Goal: Complete application form

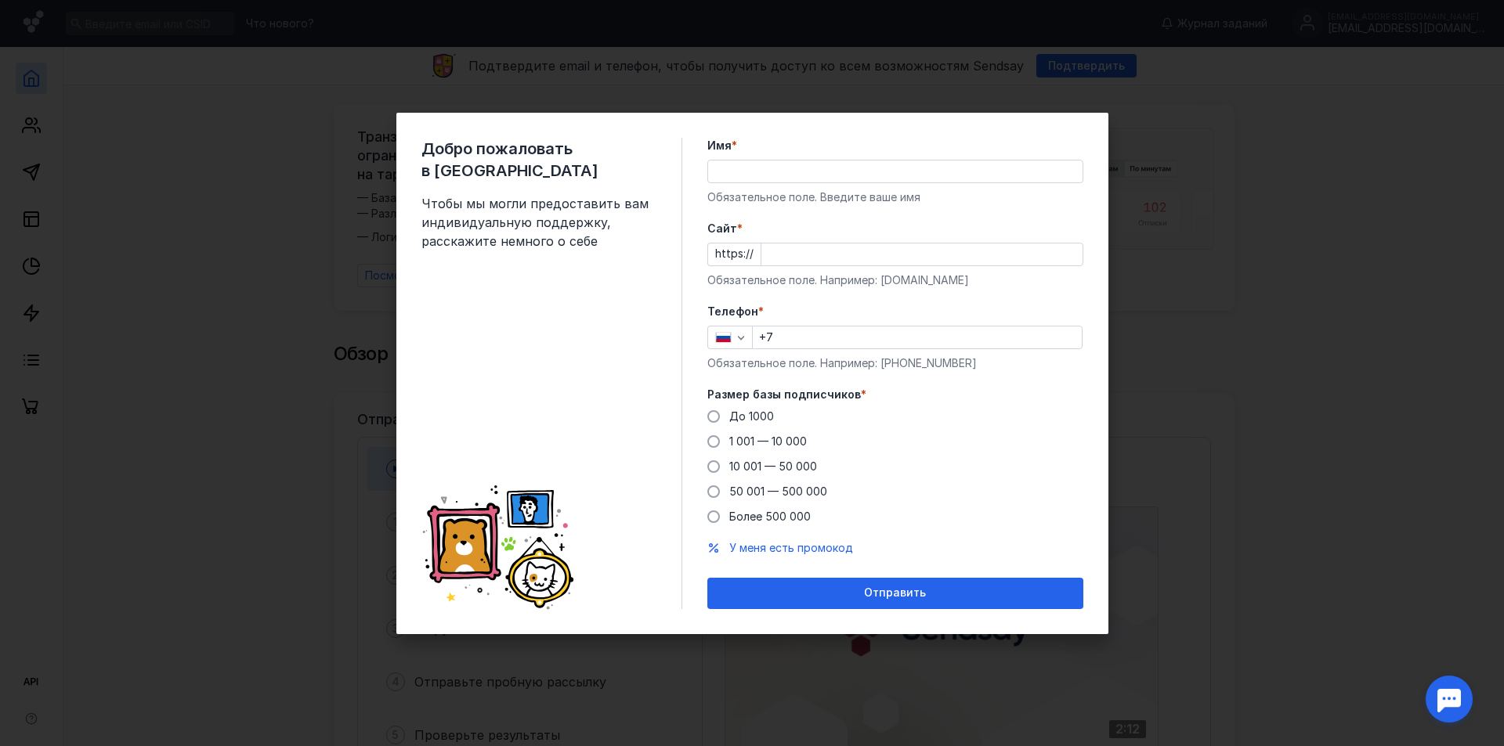
click at [1324, 334] on div "Добро пожаловать в Sendsay Чтобы мы могли предоставить вам индивидуальную подде…" at bounding box center [752, 373] width 1504 height 746
click at [815, 164] on input "Имя *" at bounding box center [895, 172] width 374 height 22
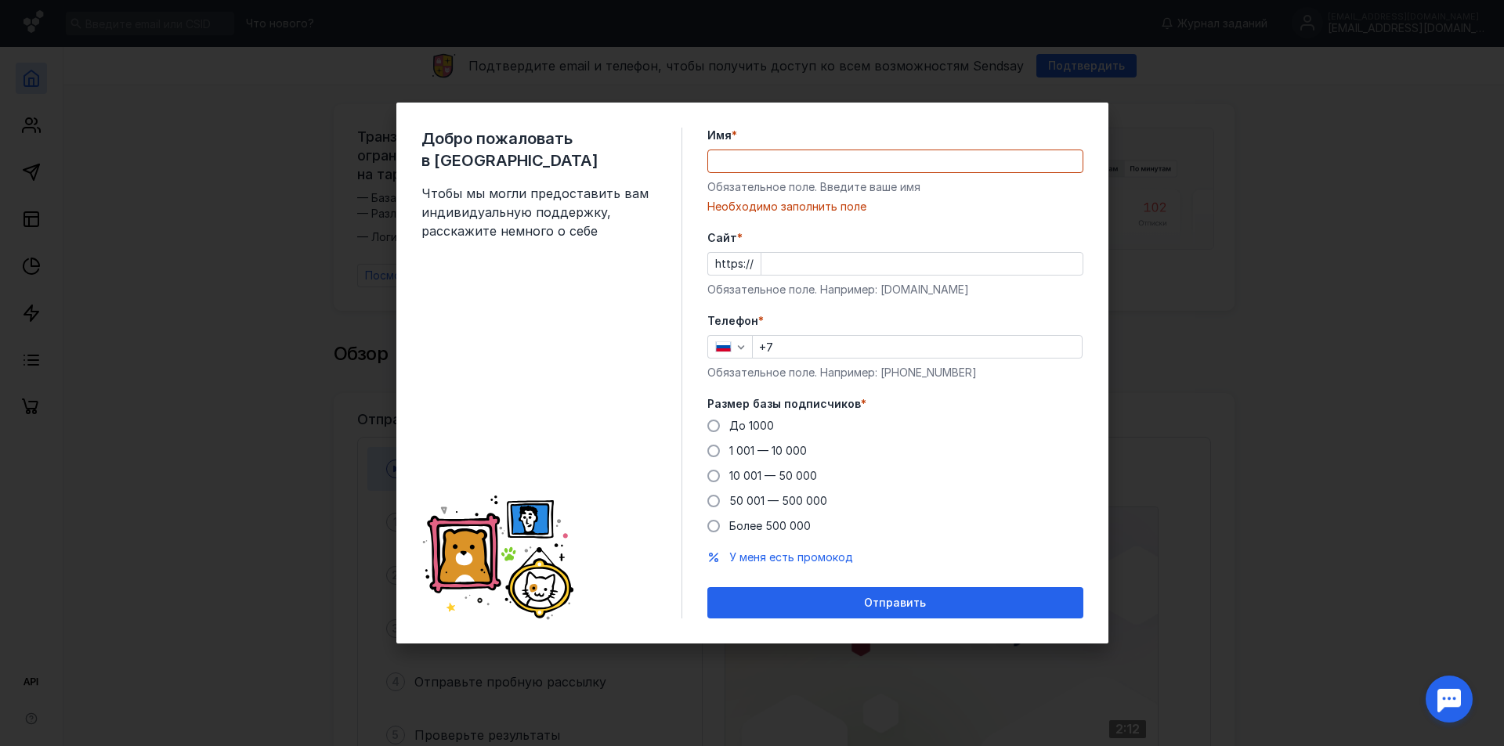
click at [673, 247] on div "Добро пожаловать в Sendsay Чтобы мы могли предоставить вам индивидуальную подде…" at bounding box center [551, 373] width 261 height 491
click at [789, 154] on input "Имя *" at bounding box center [895, 161] width 374 height 22
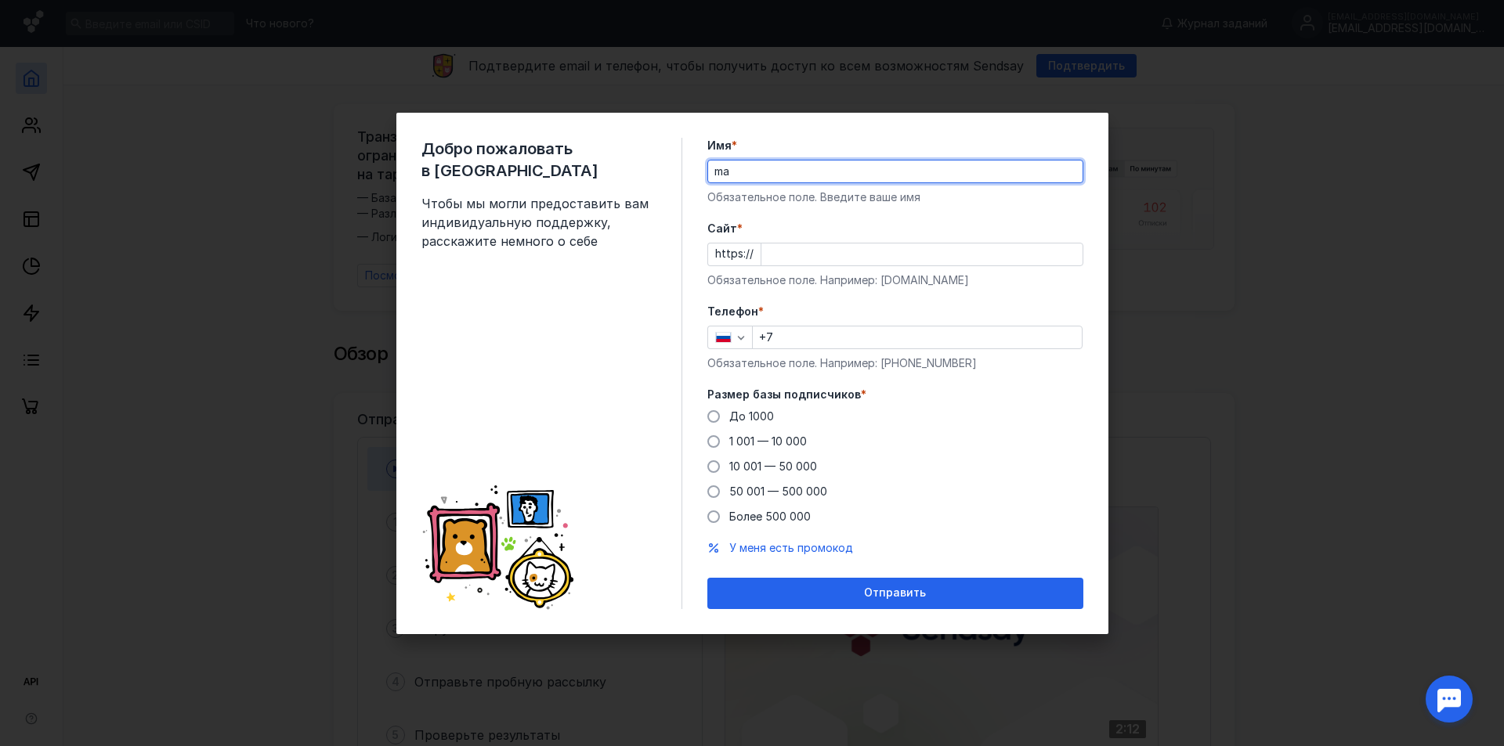
type input "m"
type input "Maksim"
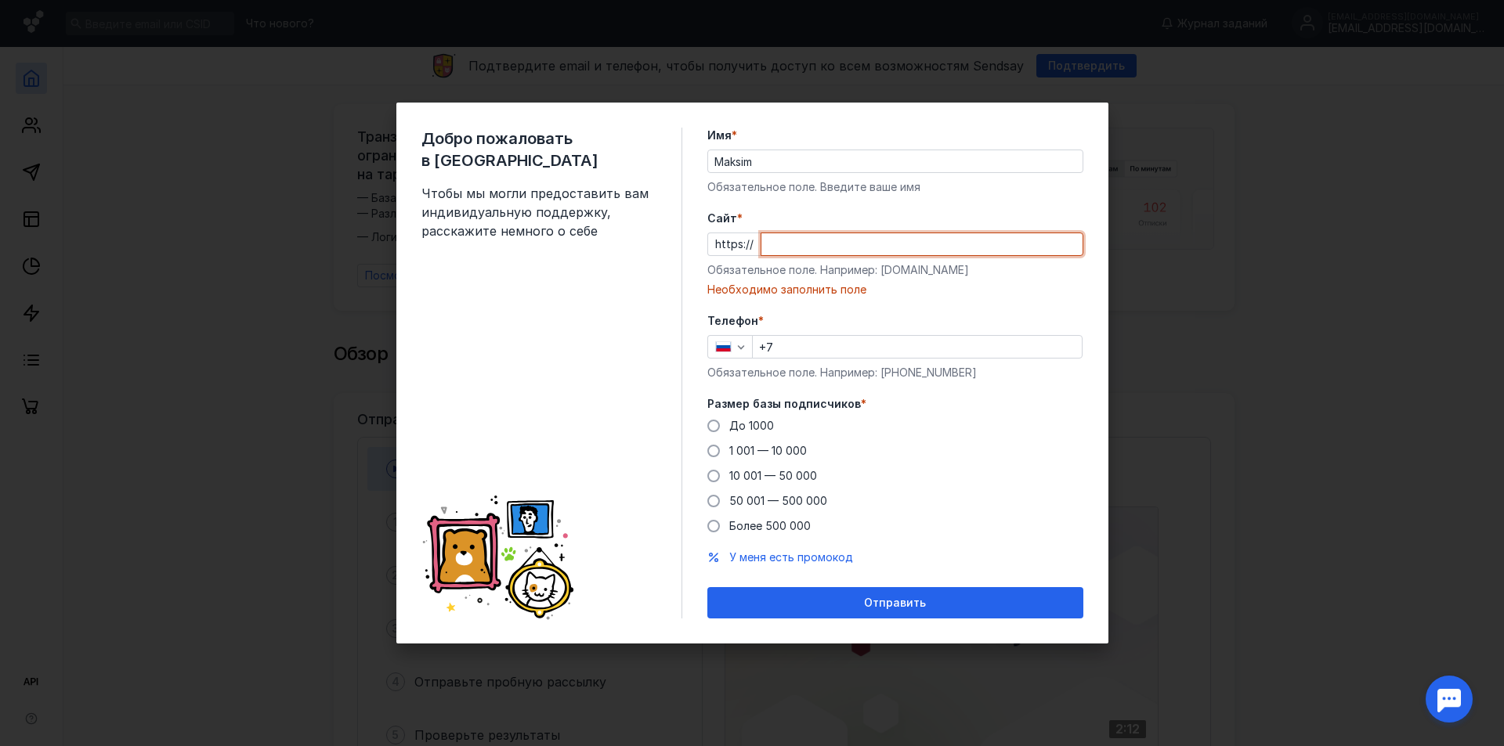
paste input "[DOMAIN_NAME][URL]"
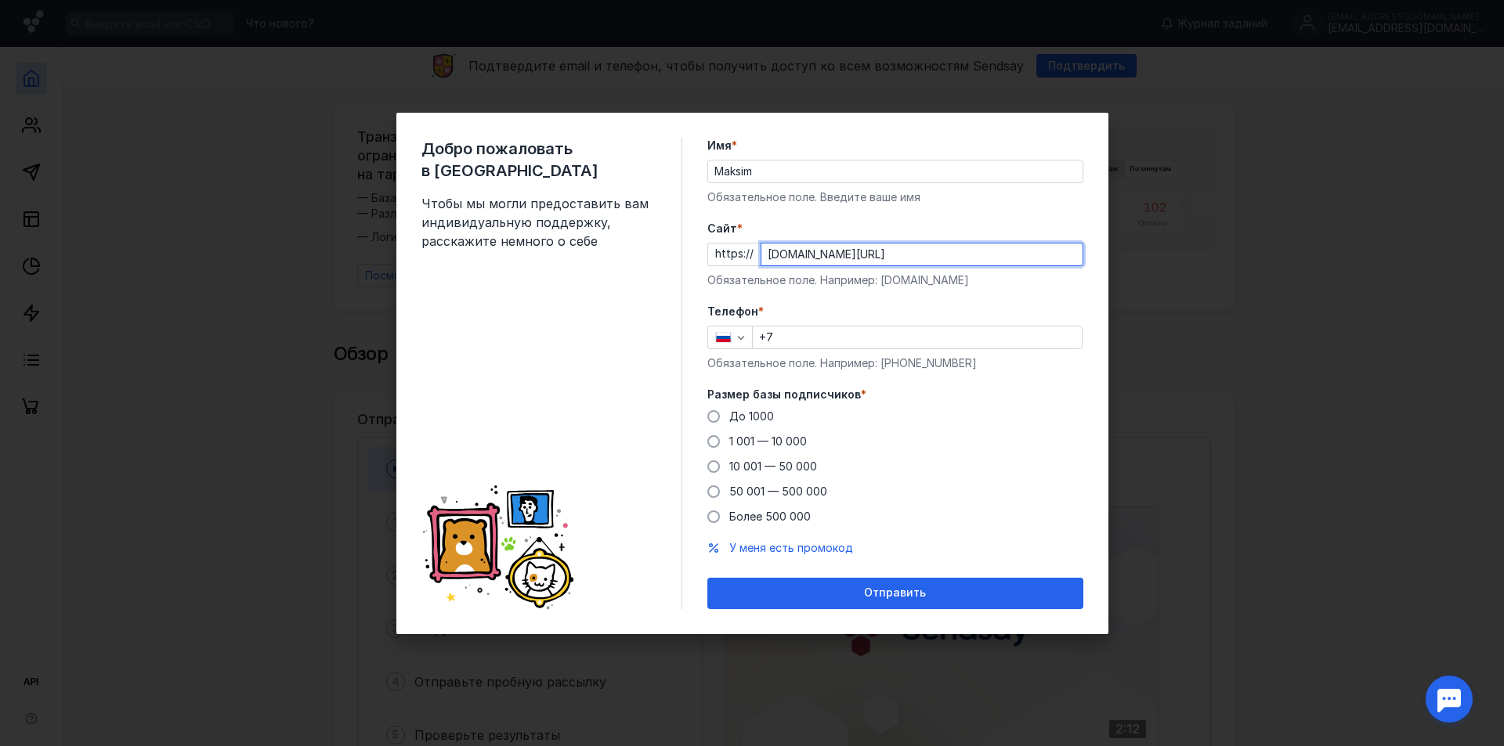
type input "[DOMAIN_NAME][URL]"
click at [851, 332] on input "+7" at bounding box center [917, 338] width 329 height 22
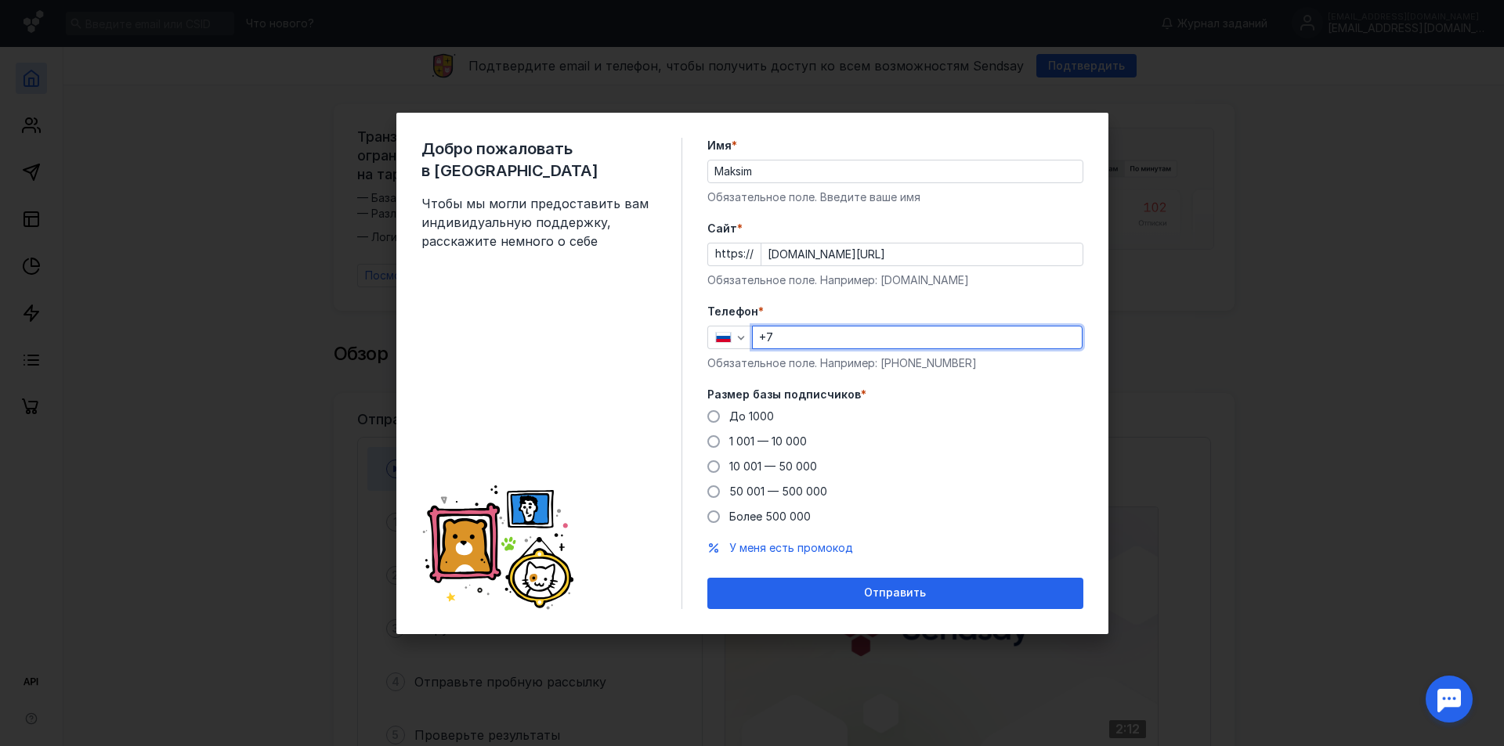
type input "[PHONE_NUMBER]"
click at [721, 423] on label "До 1000" at bounding box center [740, 417] width 67 height 16
click at [0, 0] on input "До 1000" at bounding box center [0, 0] width 0 height 0
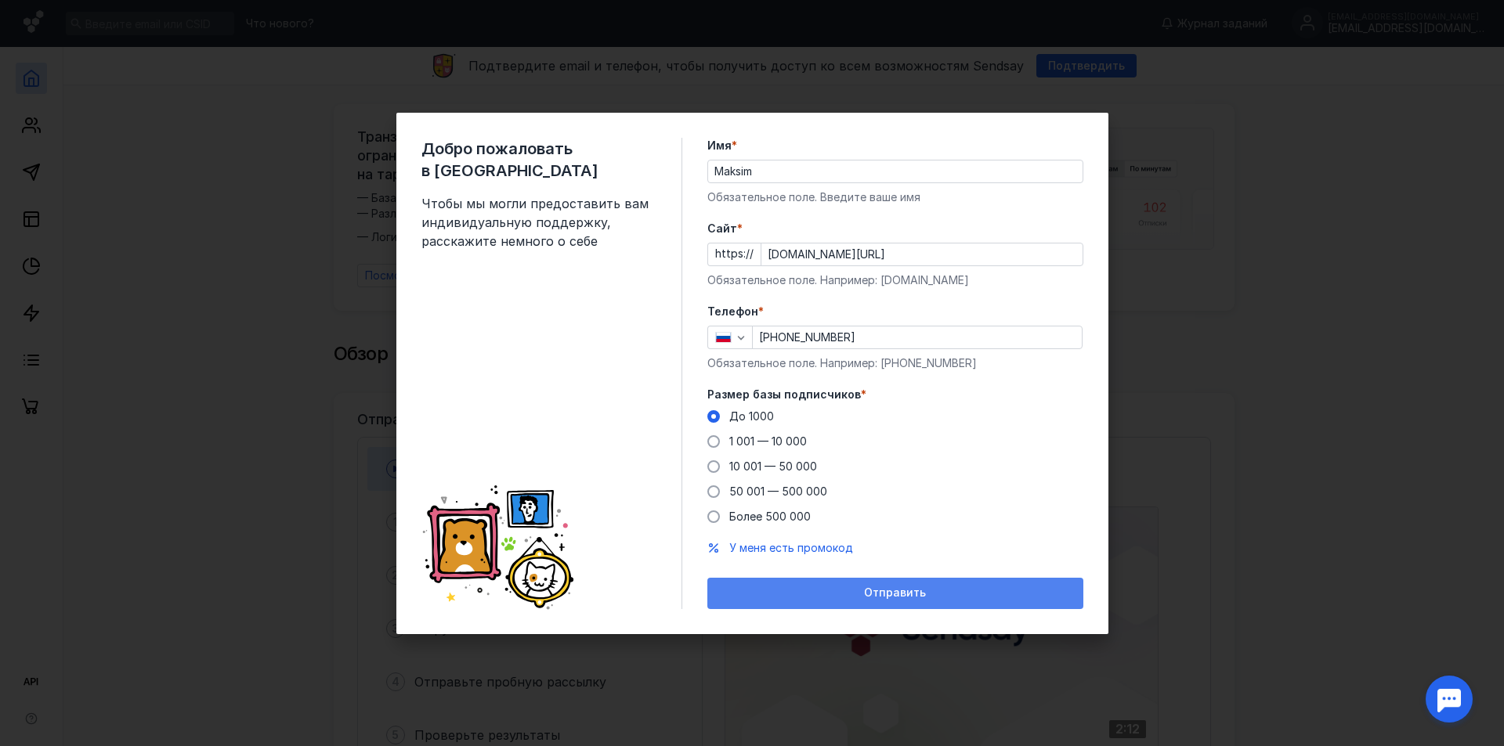
click at [897, 594] on span "Отправить" at bounding box center [895, 593] width 62 height 13
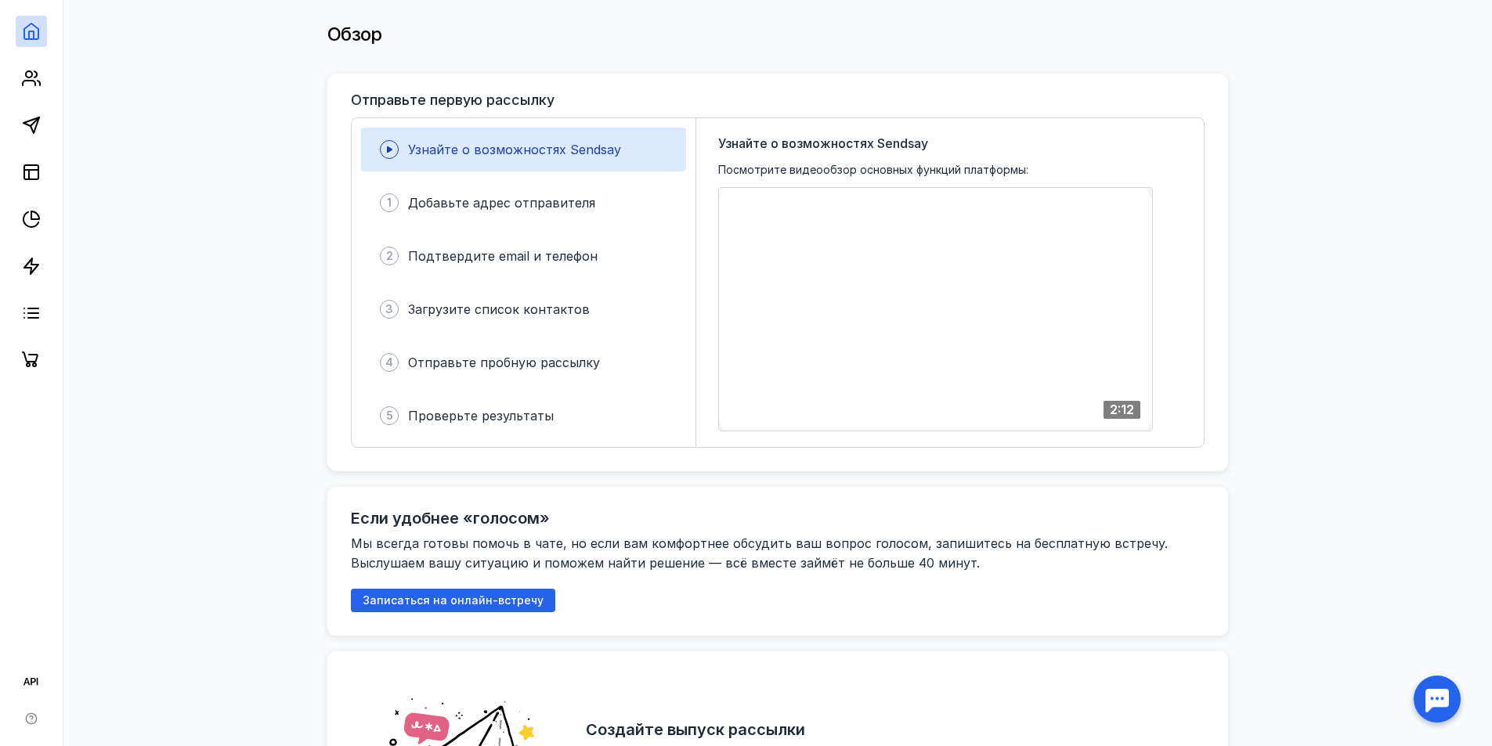
scroll to position [376, 0]
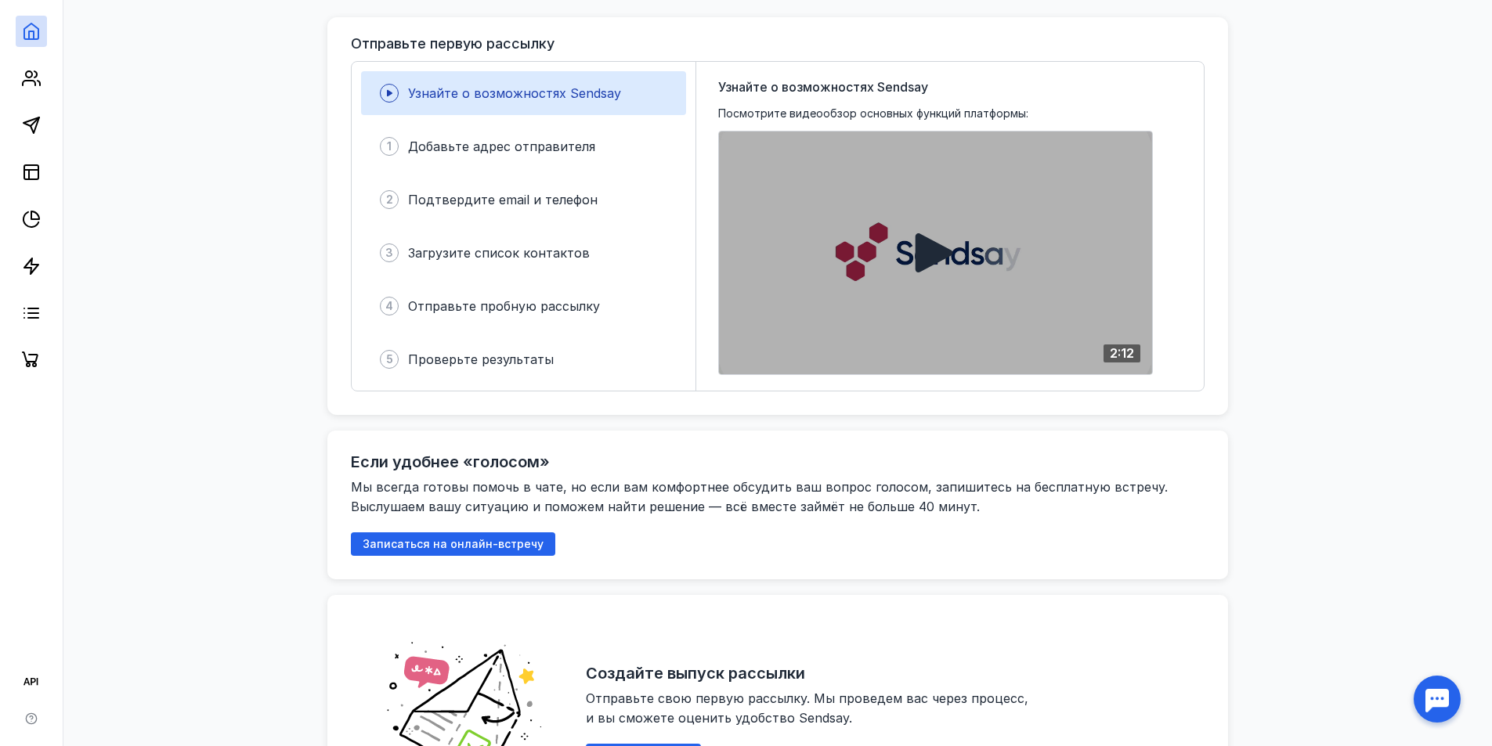
click at [935, 244] on icon at bounding box center [935, 252] width 38 height 39
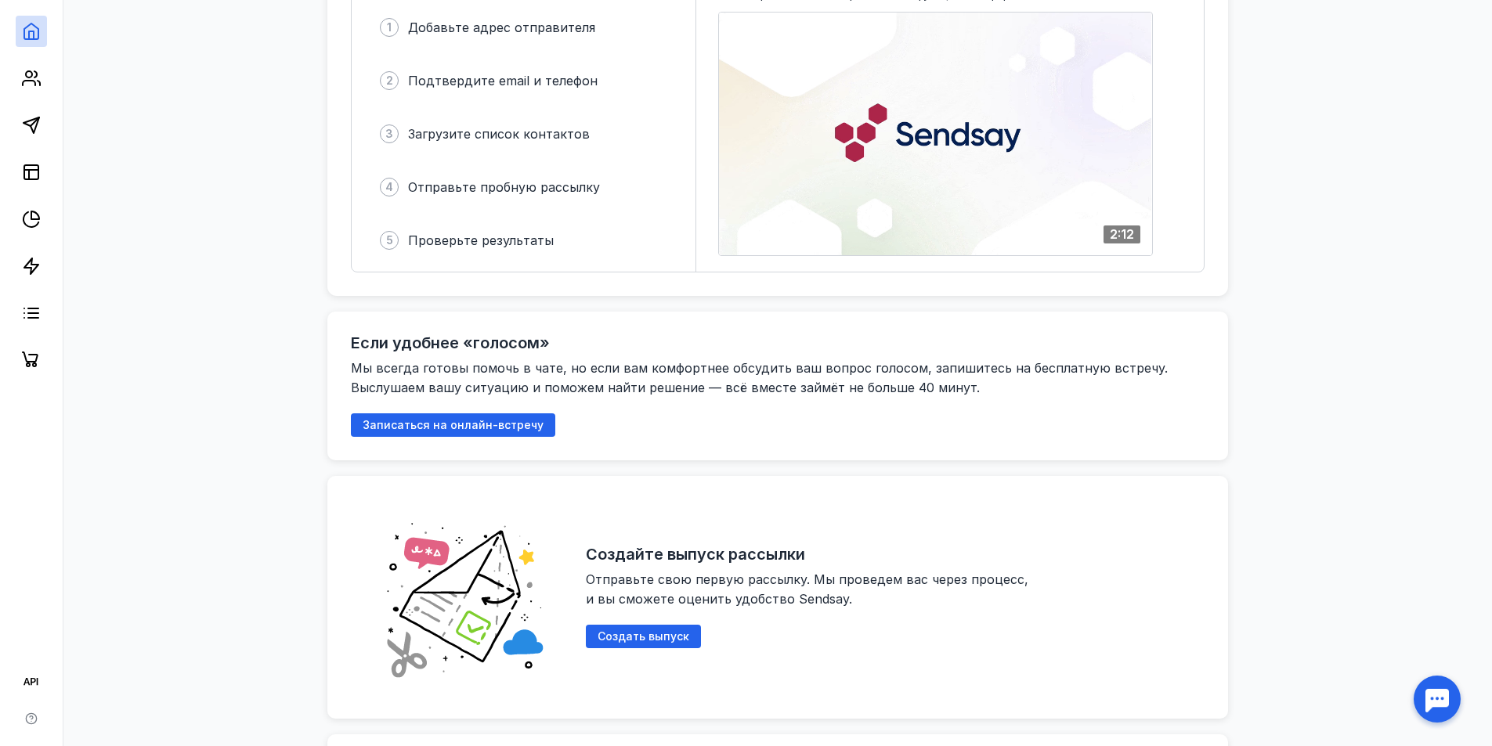
scroll to position [364, 0]
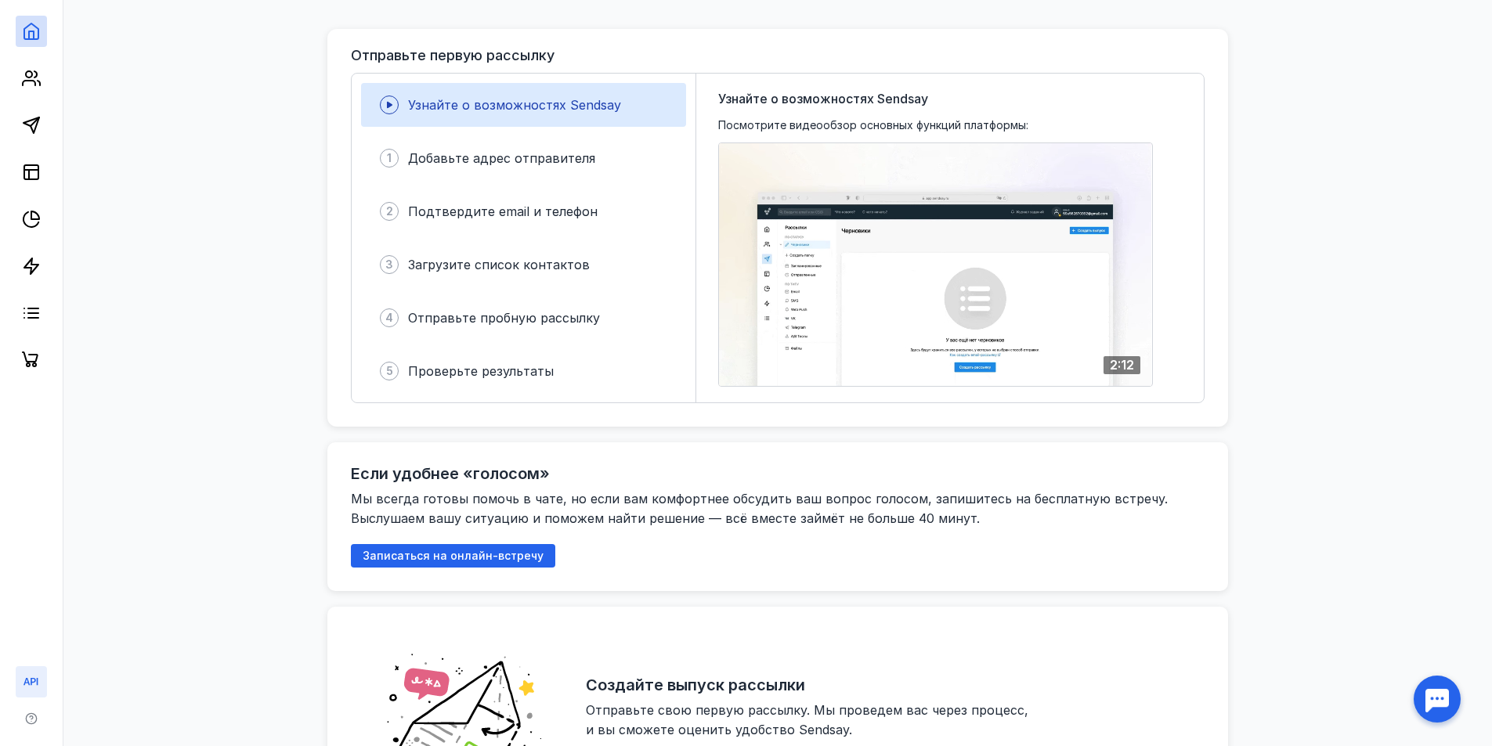
click at [39, 687] on icon at bounding box center [31, 682] width 19 height 19
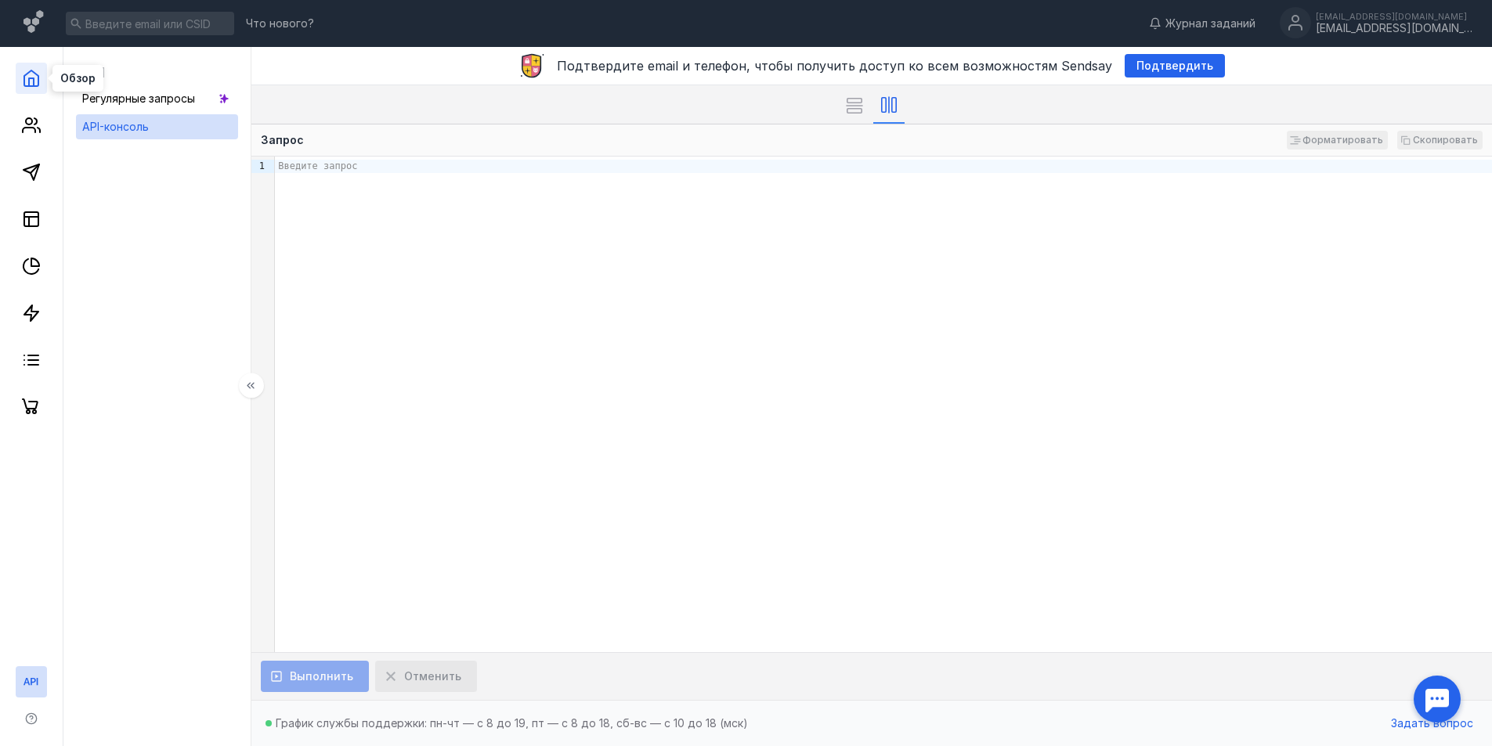
click at [30, 81] on polyline at bounding box center [31, 82] width 5 height 8
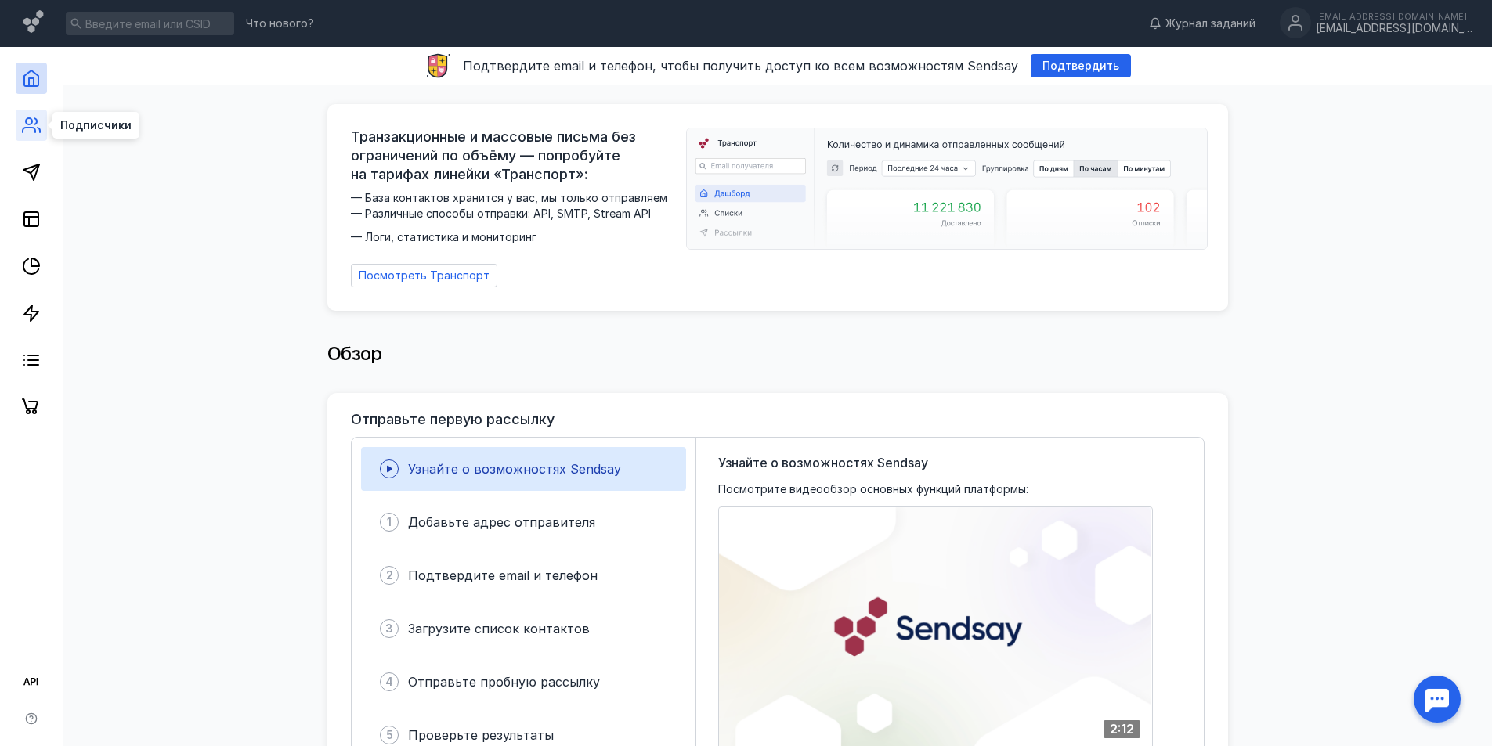
click at [29, 130] on icon at bounding box center [31, 125] width 19 height 19
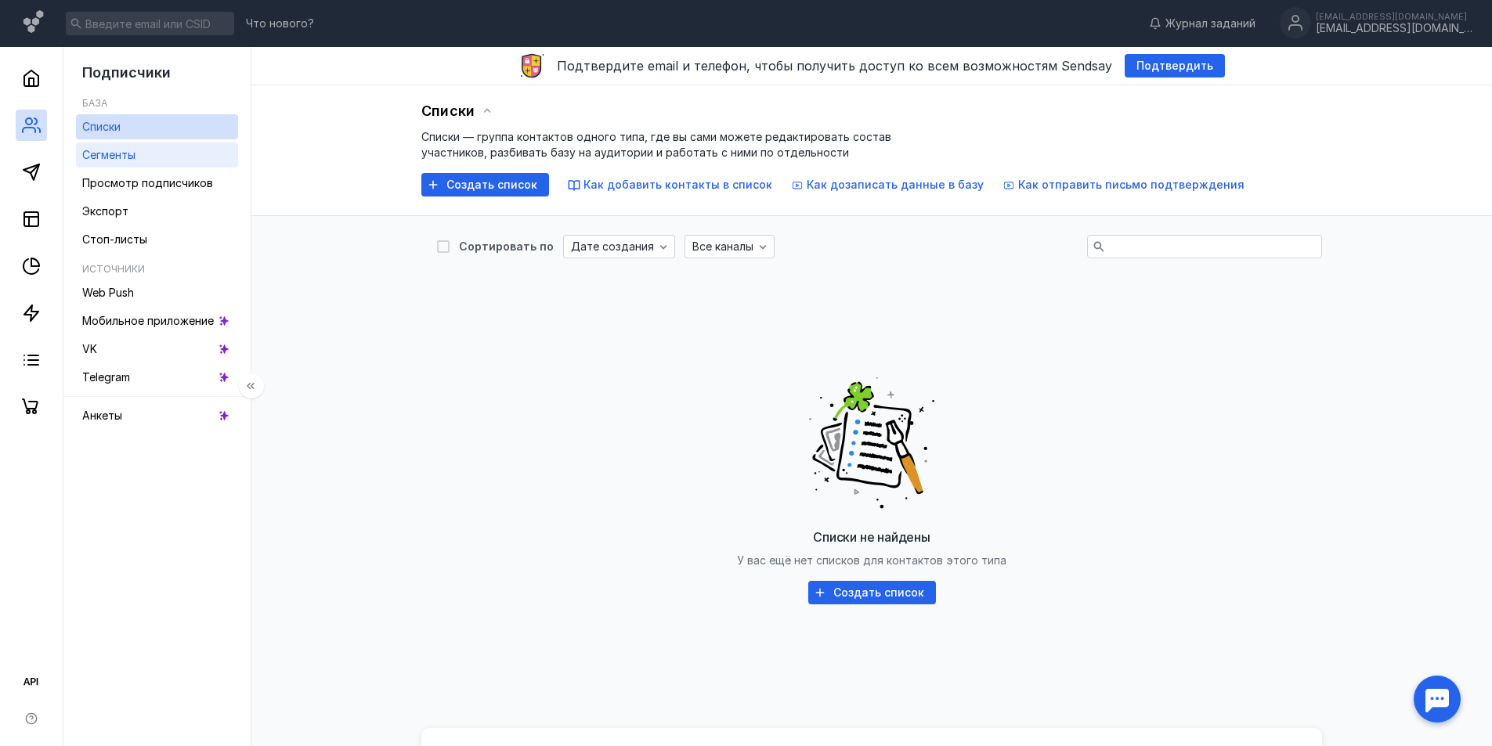
click at [89, 149] on span "Сегменты" at bounding box center [108, 154] width 53 height 13
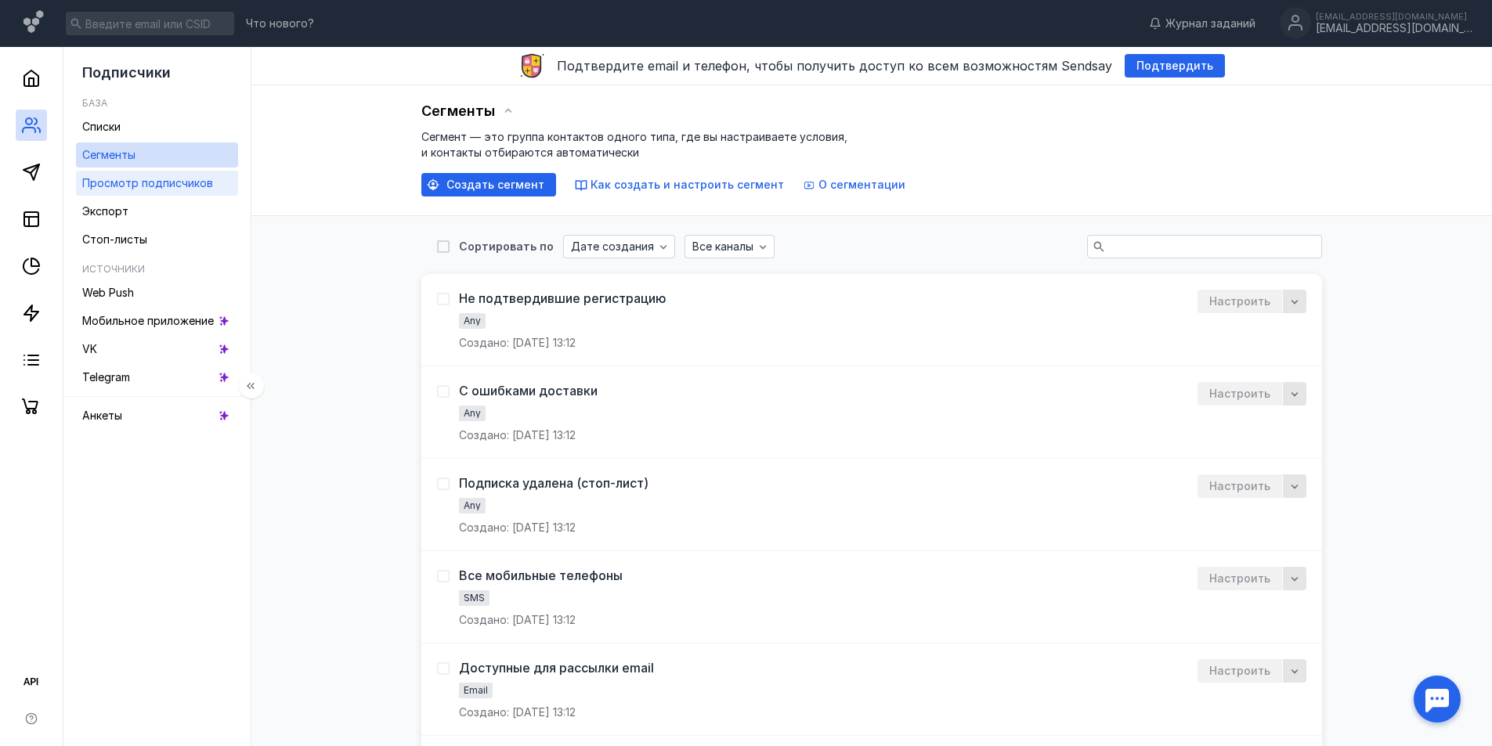
click at [118, 184] on span "Просмотр подписчиков" at bounding box center [147, 182] width 131 height 13
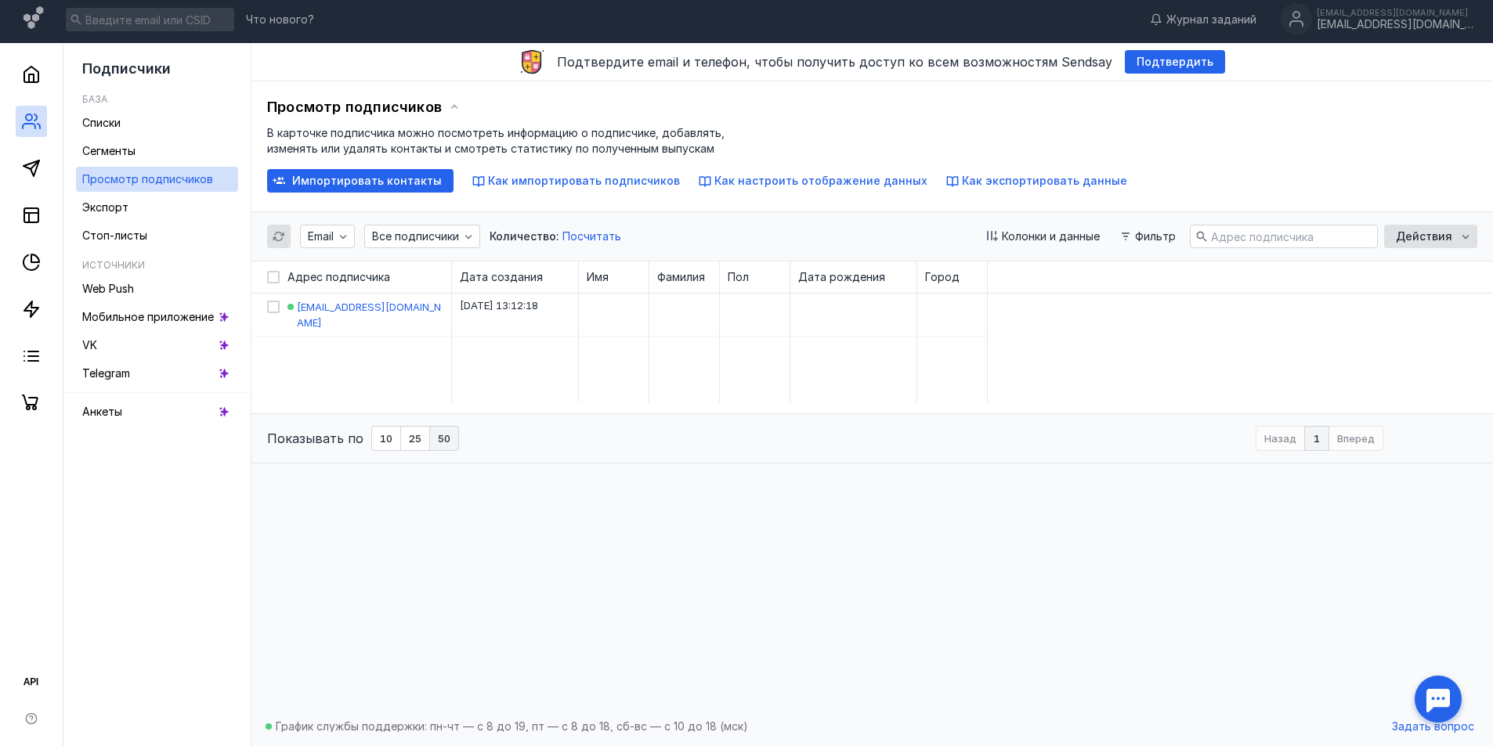
scroll to position [7, 0]
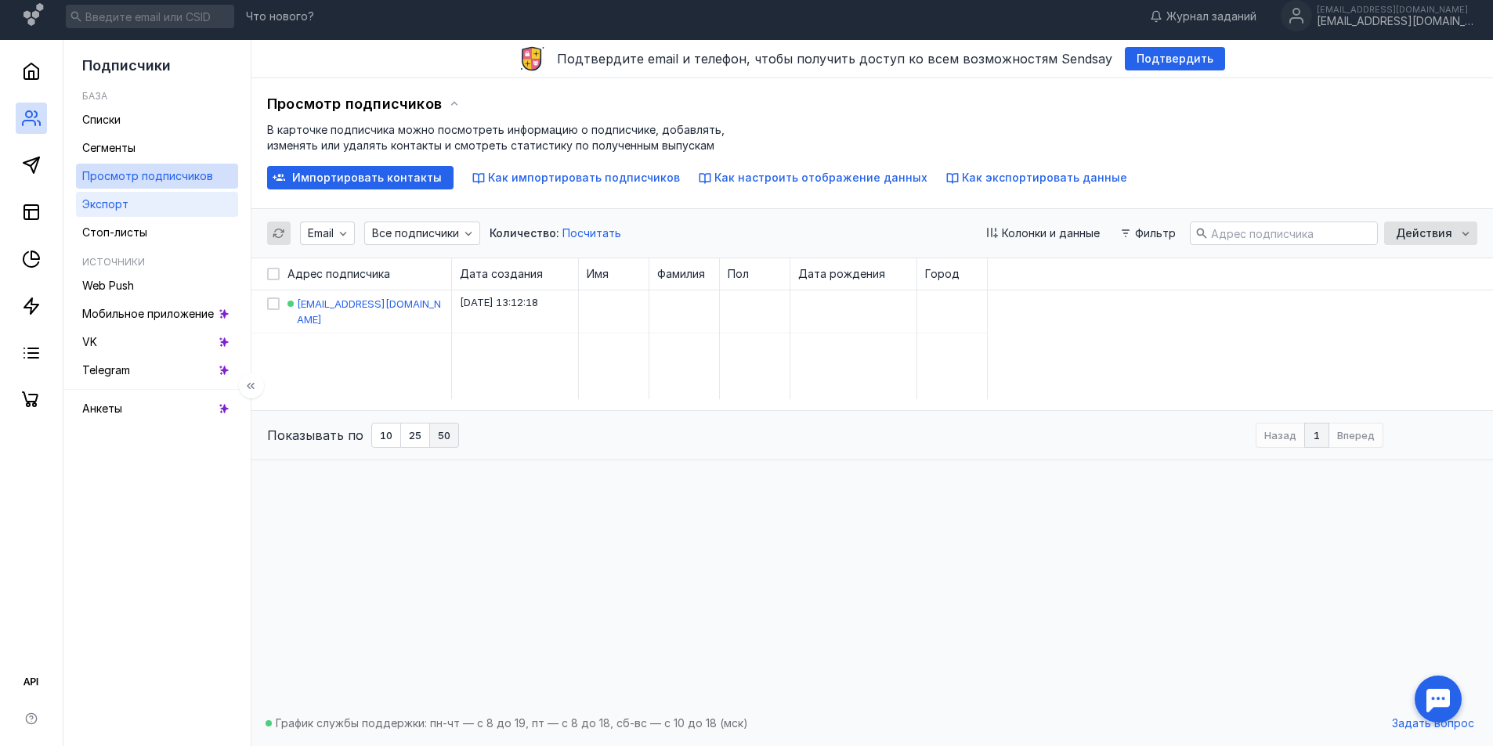
click at [117, 201] on span "Экспорт" at bounding box center [105, 203] width 46 height 13
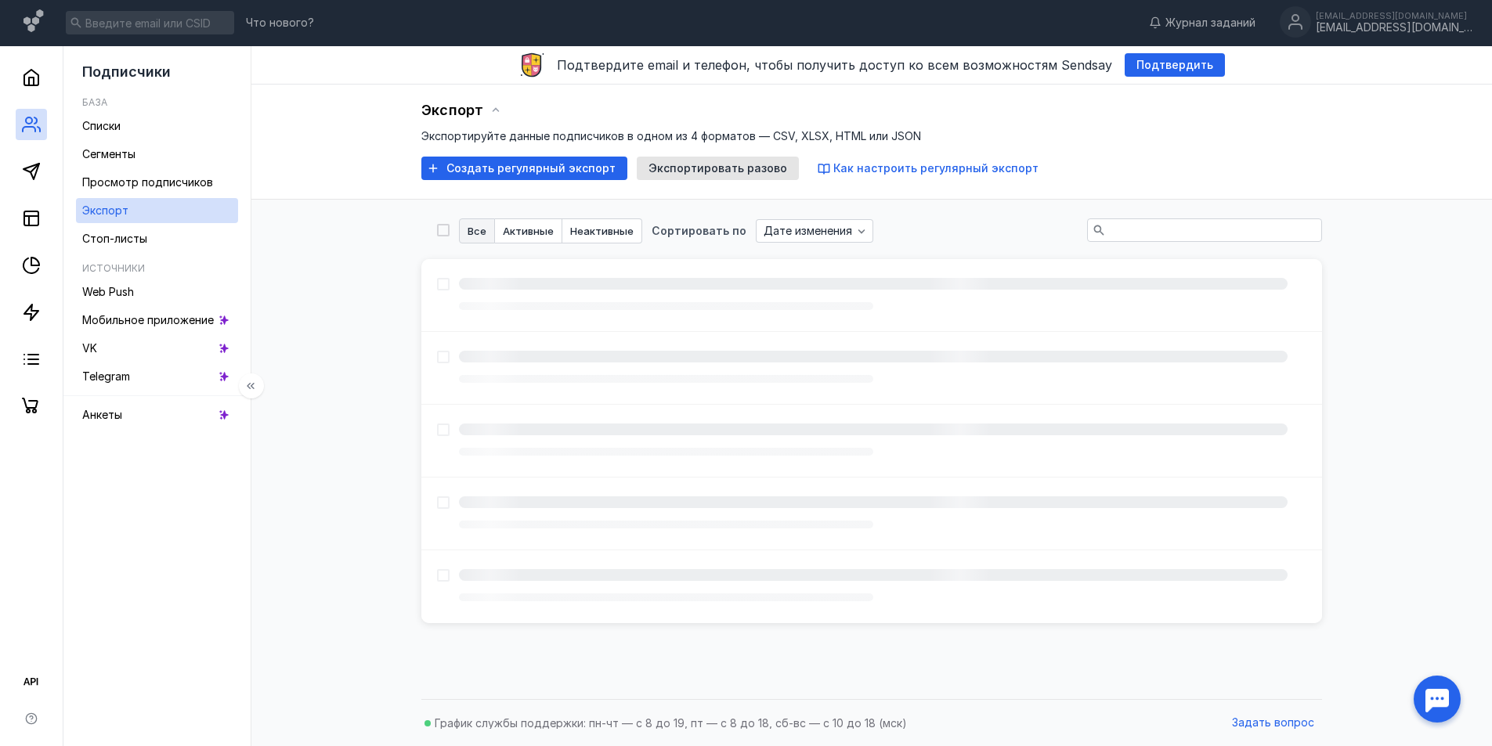
scroll to position [7, 0]
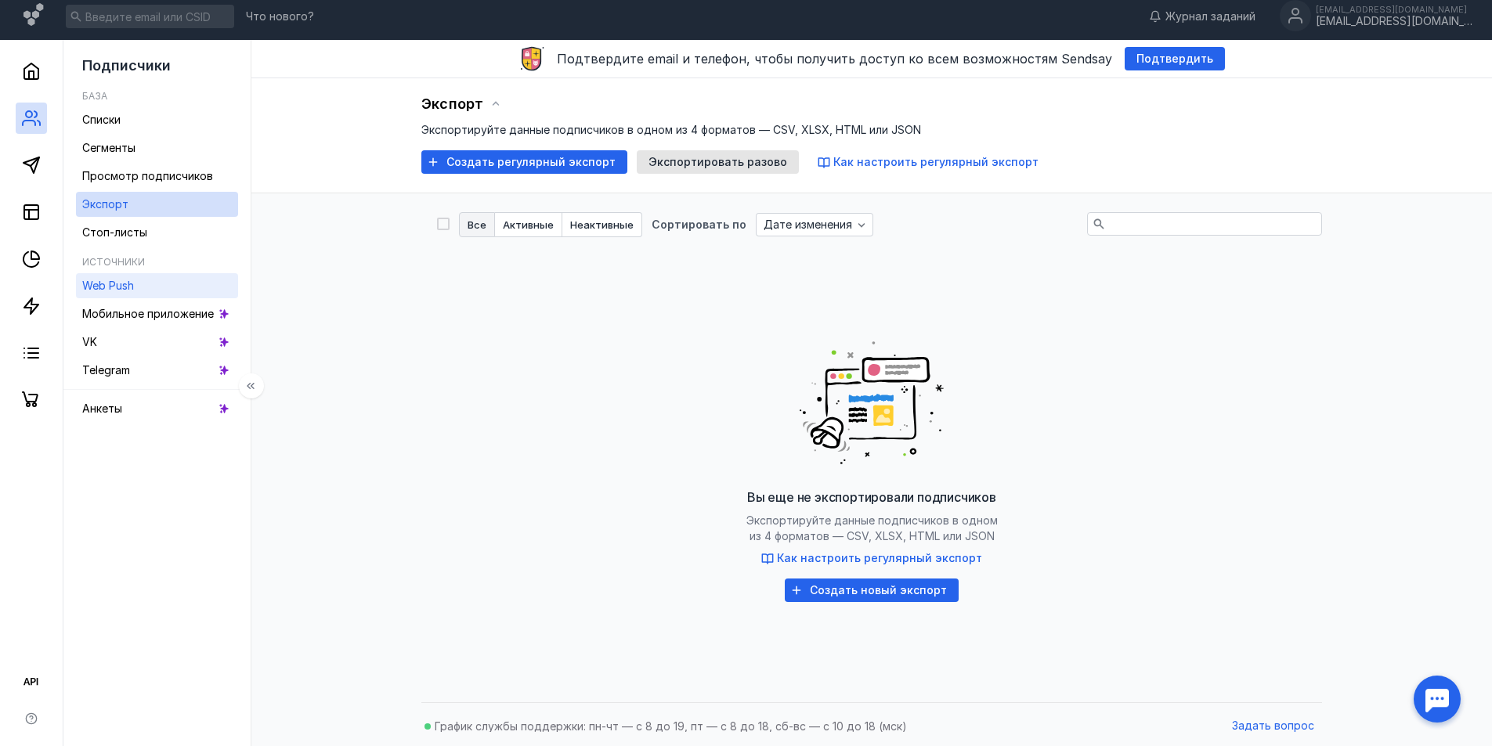
click at [124, 289] on span "Web Push" at bounding box center [108, 285] width 52 height 13
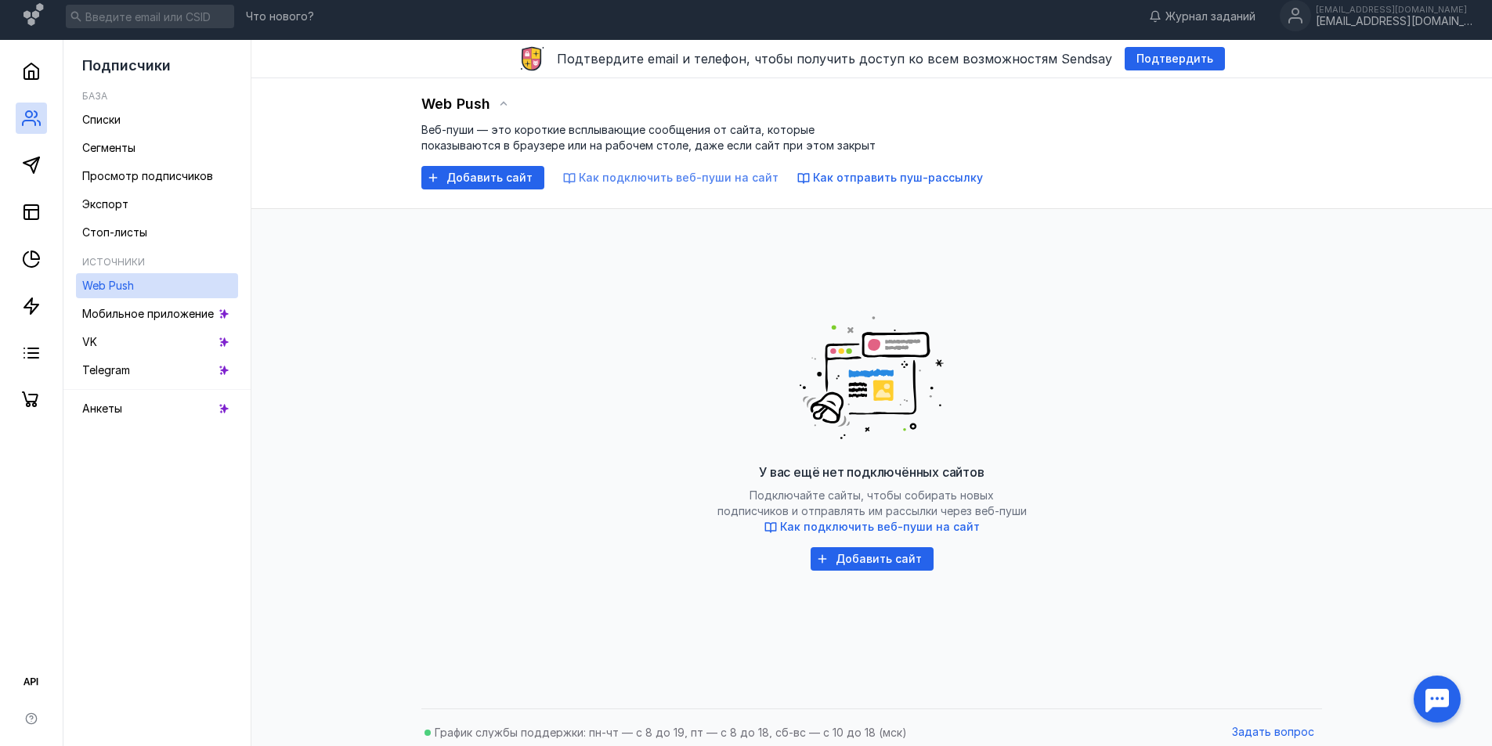
click at [691, 179] on span "Как подключить веб-пуши на сайт" at bounding box center [679, 177] width 200 height 13
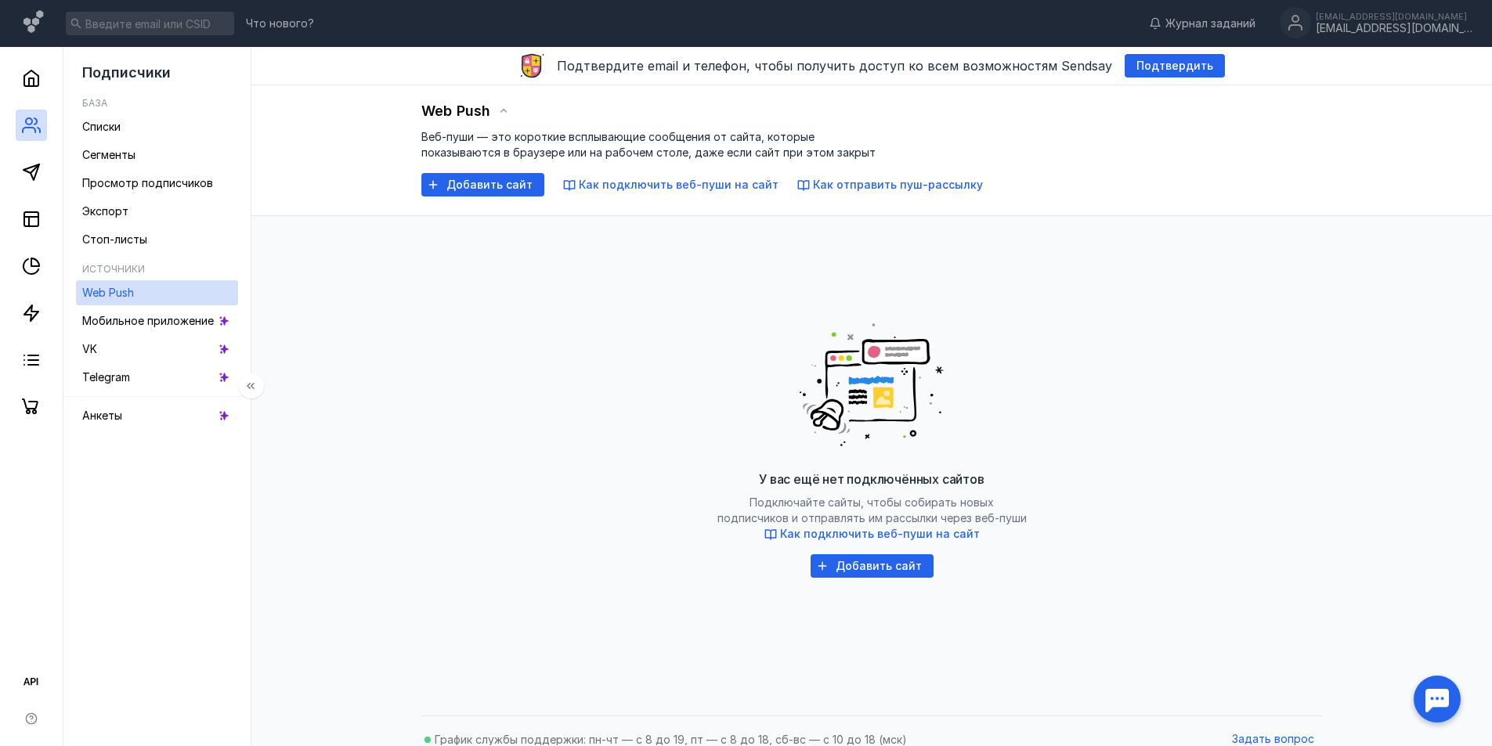
click at [253, 387] on icon at bounding box center [253, 386] width 4 height 6
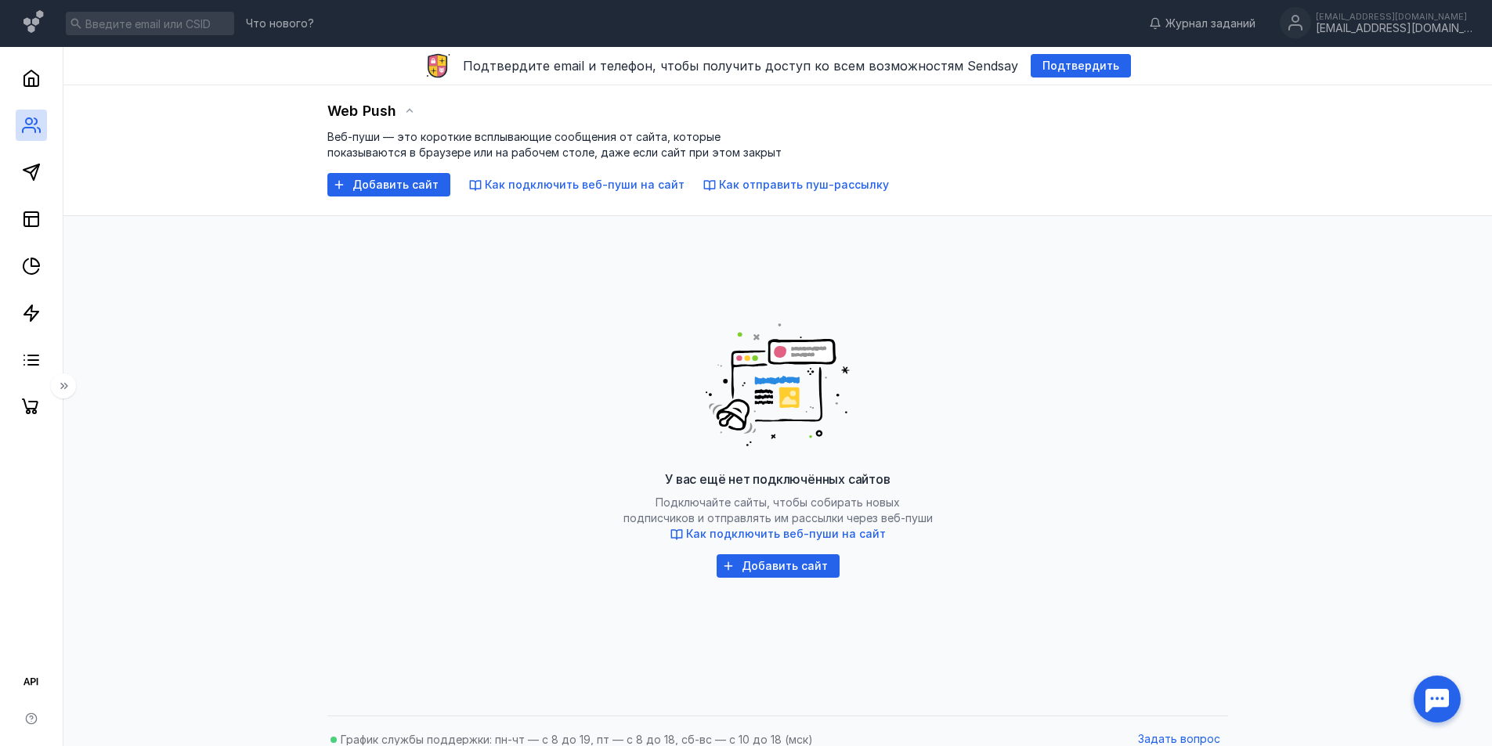
click at [66, 386] on icon at bounding box center [64, 386] width 13 height 13
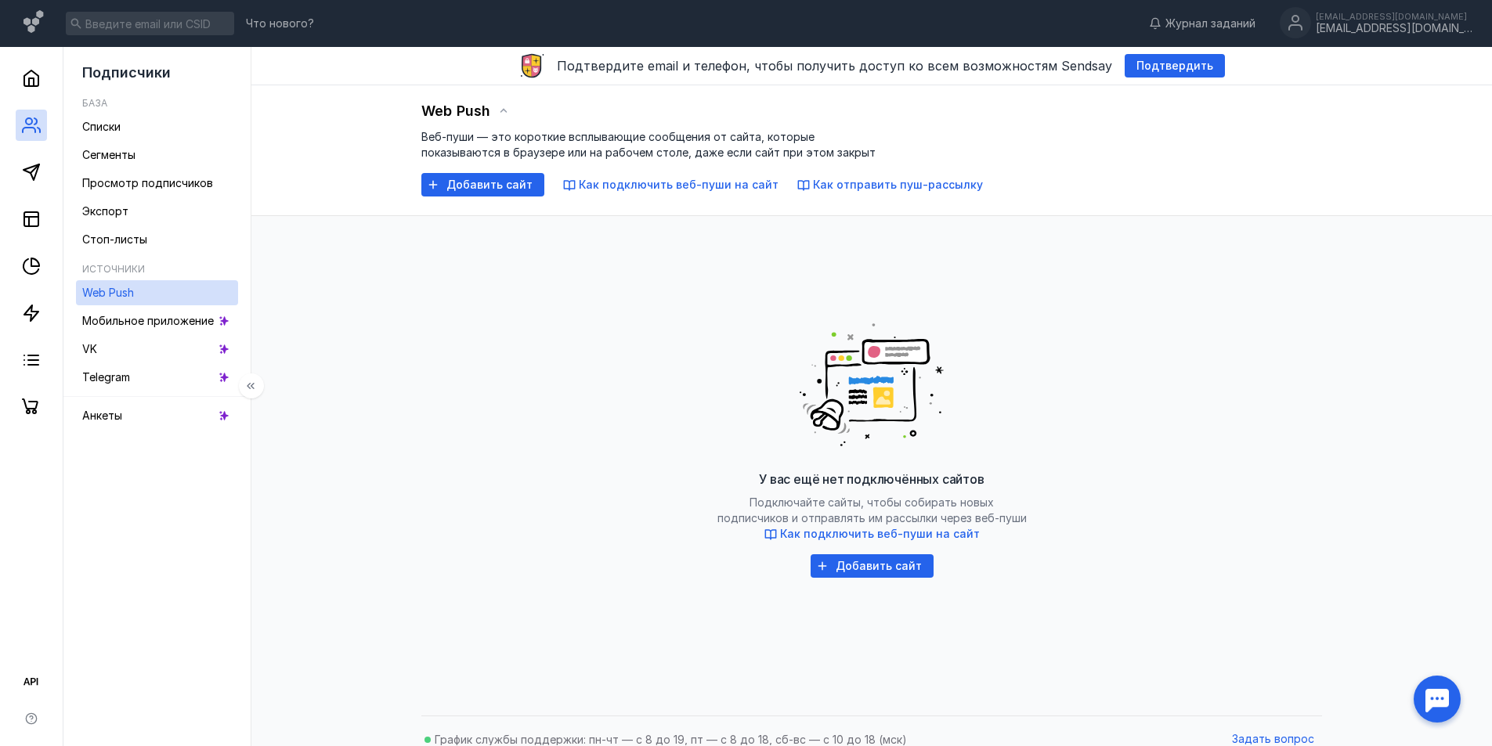
click at [252, 386] on icon at bounding box center [253, 386] width 4 height 6
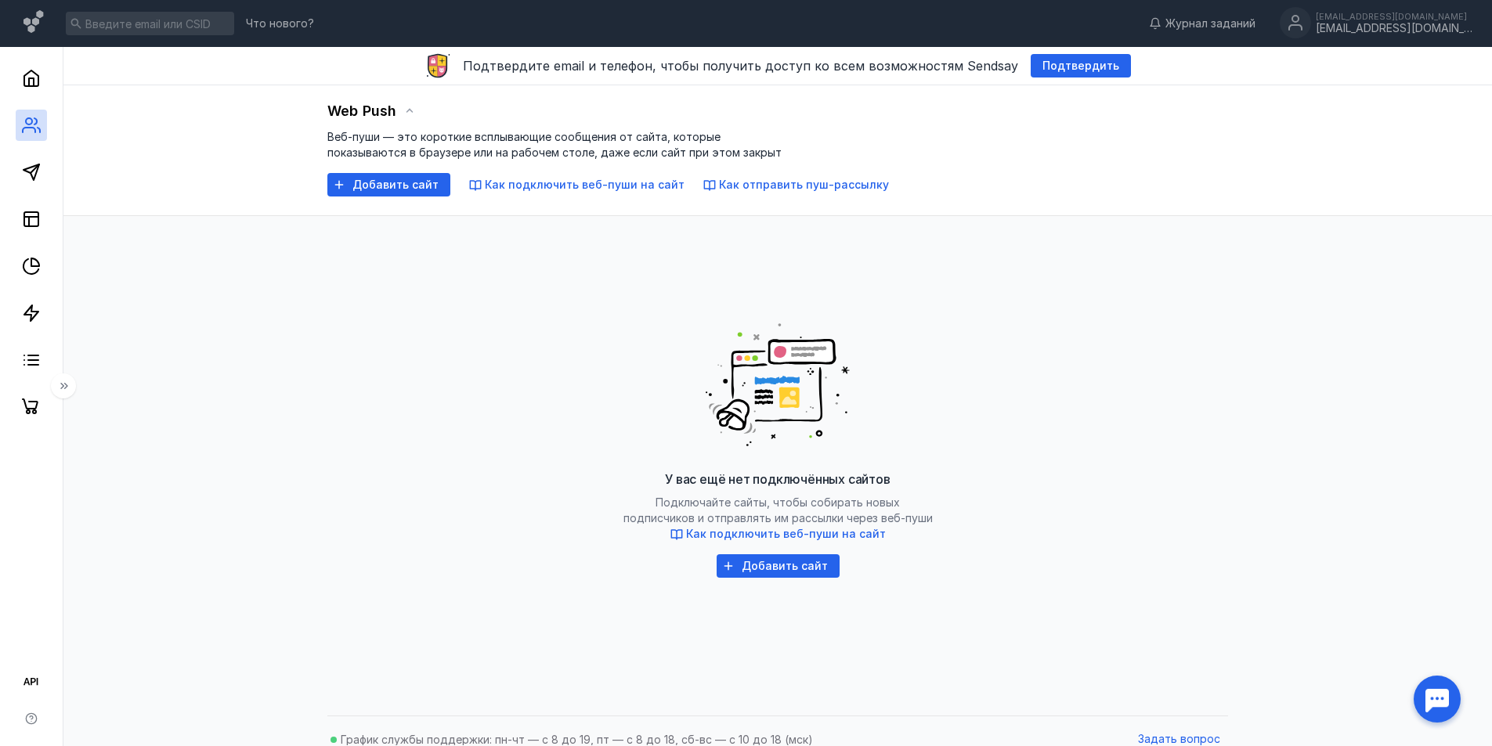
click at [60, 387] on icon at bounding box center [64, 386] width 13 height 13
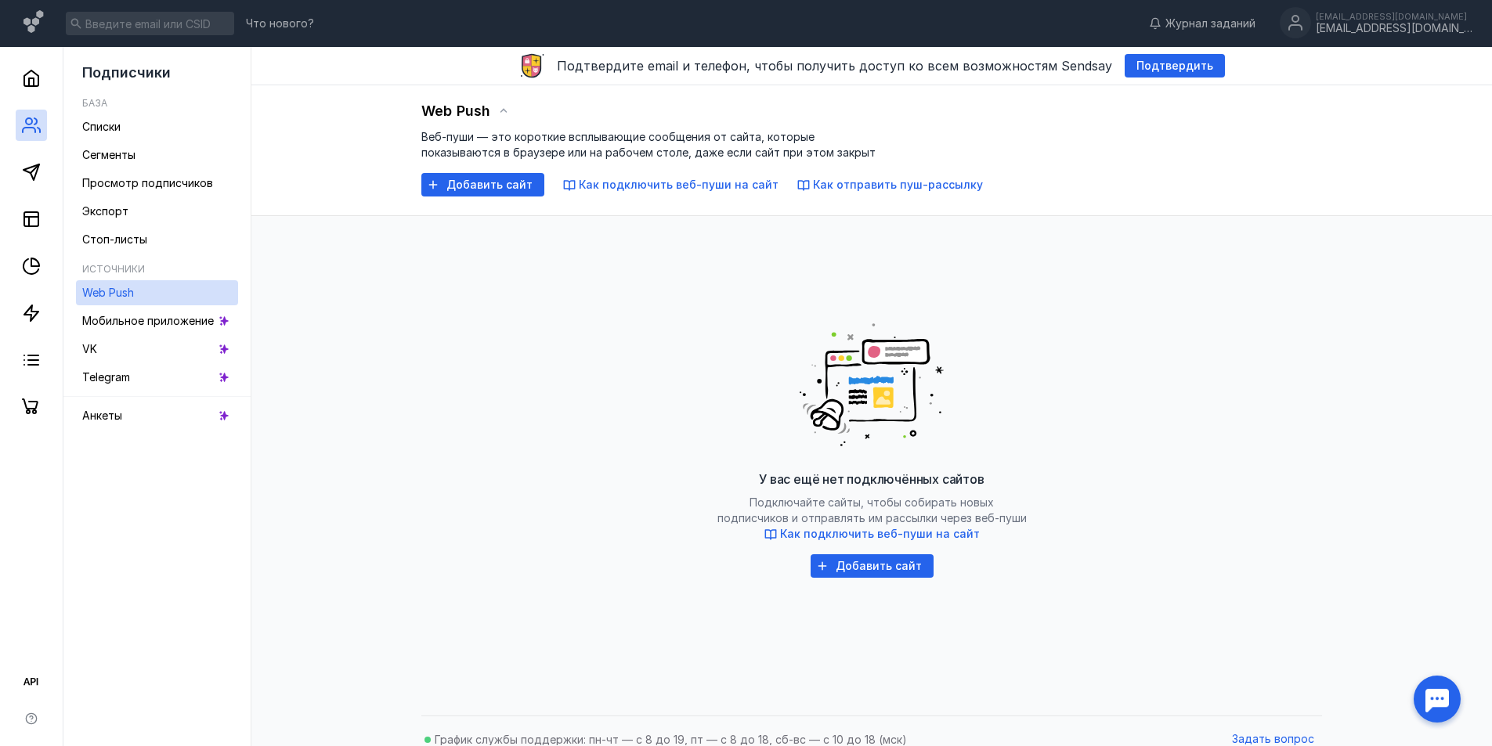
click at [554, 315] on div "У вас ещё нет подключённых сайтов Подключайте сайты, чтобы собирать новых подпи…" at bounding box center [871, 443] width 869 height 392
click at [257, 379] on button at bounding box center [251, 386] width 25 height 25
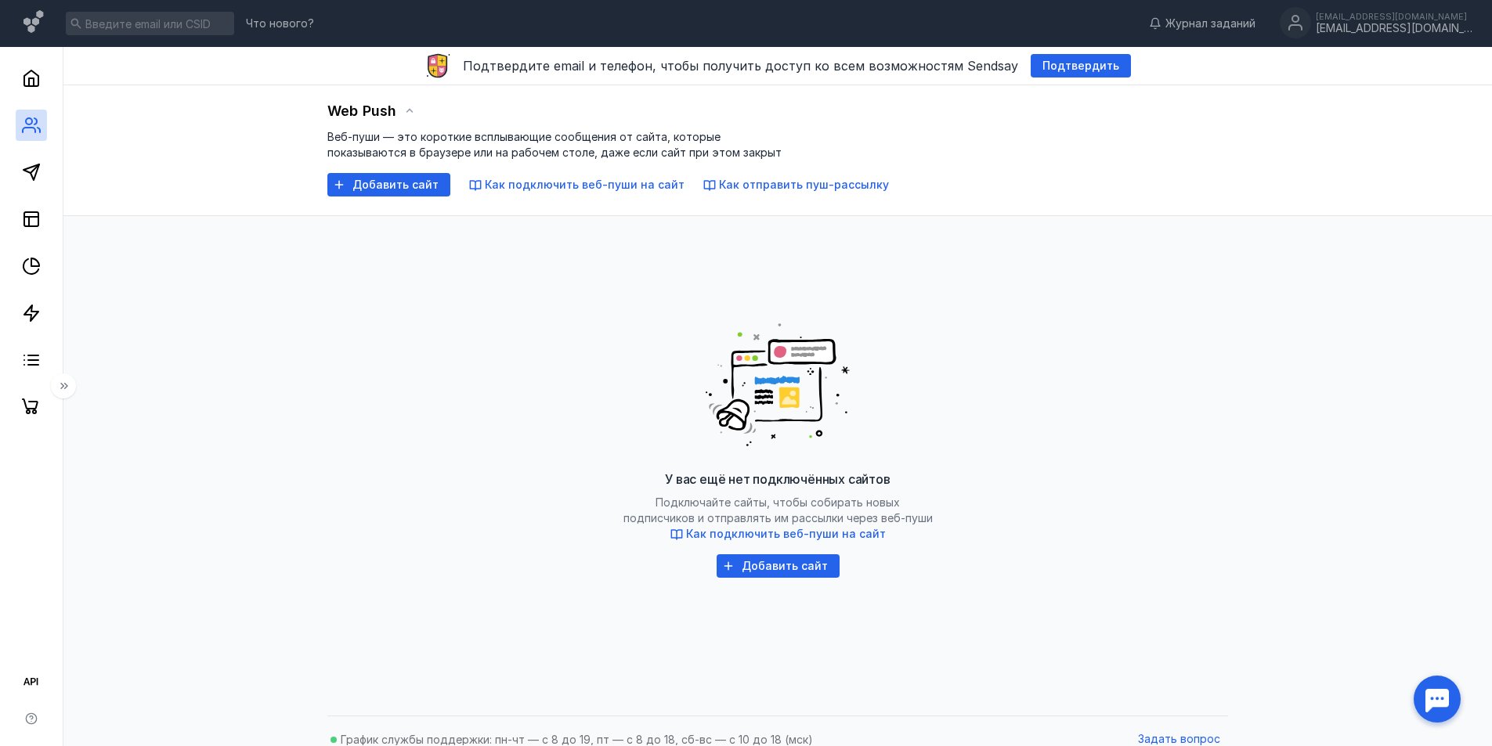
click at [333, 327] on div "У вас ещё нет подключённых сайтов Подключайте сайты, чтобы собирать новых подпи…" at bounding box center [777, 443] width 901 height 423
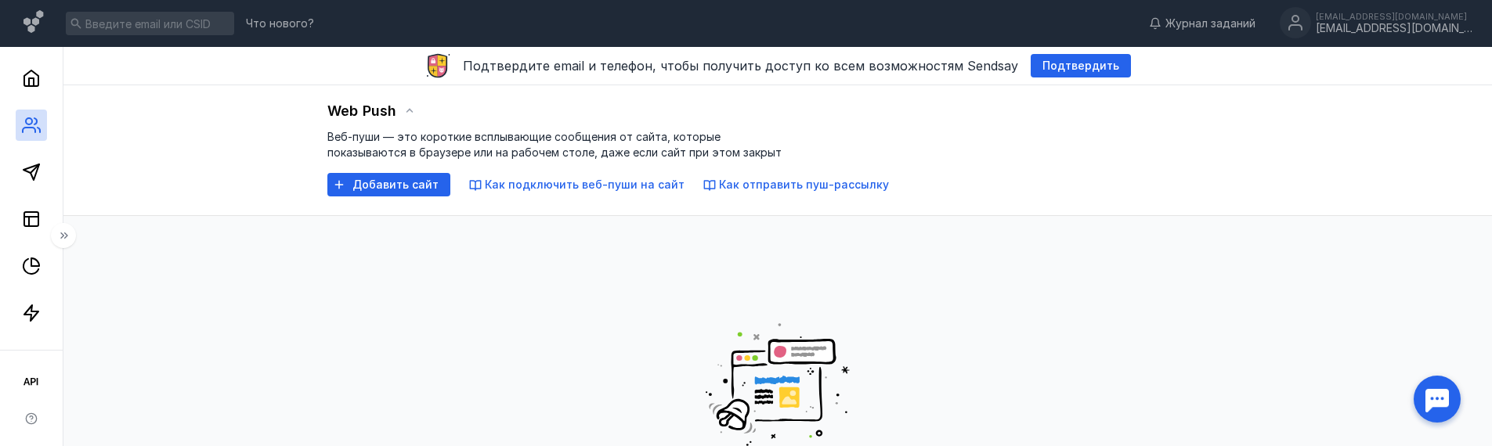
click at [284, 291] on div "У вас ещё нет подключённых сайтов Подключайте сайты, чтобы собирать новых подпи…" at bounding box center [777, 435] width 1397 height 439
click at [76, 236] on button at bounding box center [63, 235] width 25 height 25
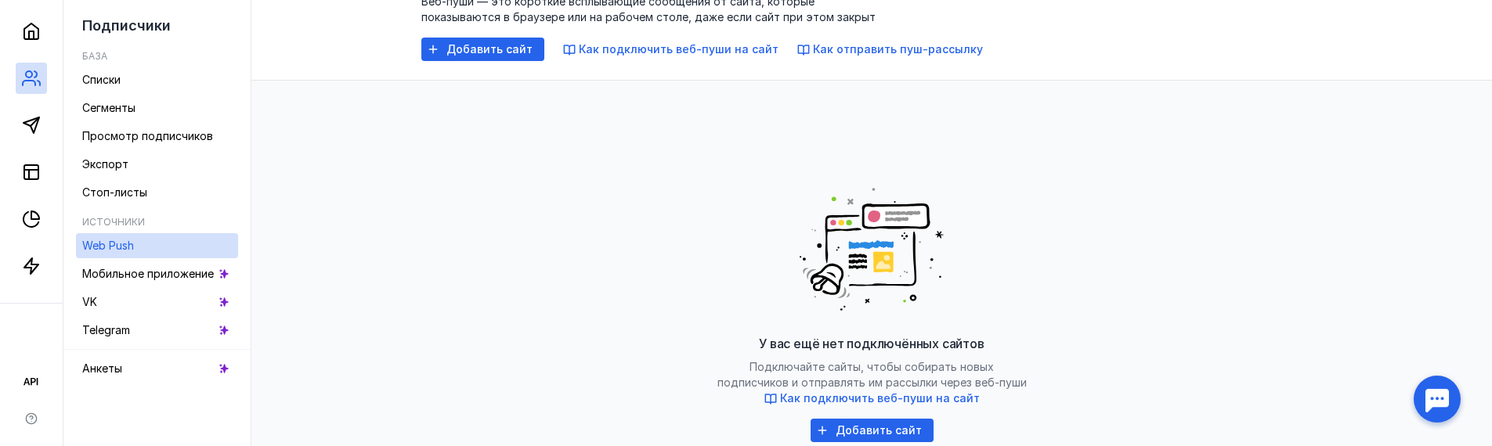
scroll to position [75, 0]
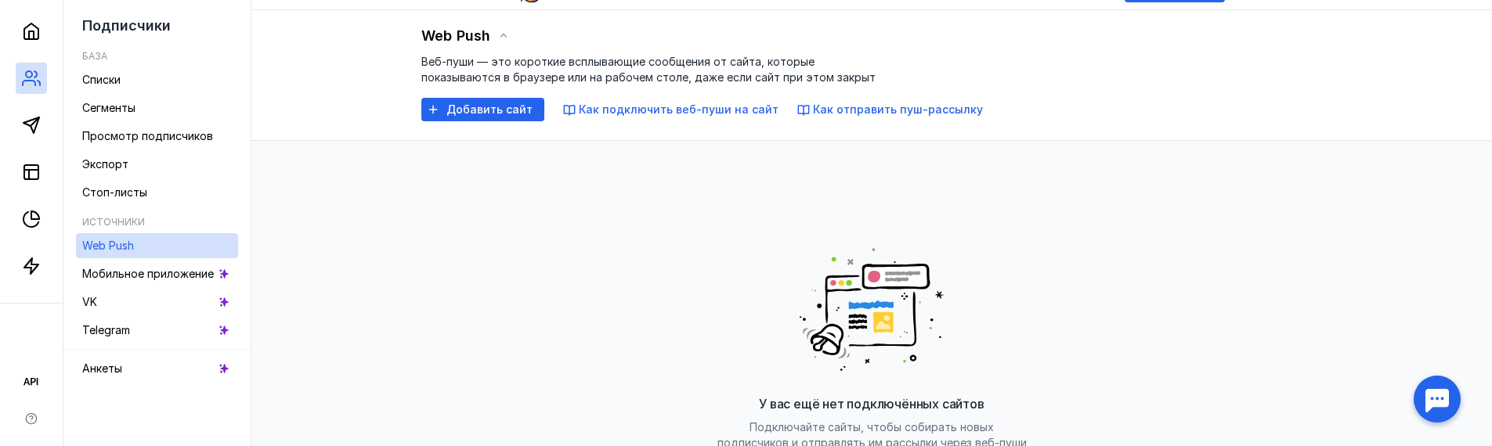
click at [324, 262] on div "У вас ещё нет подключённых сайтов Подключайте сайты, чтобы собирать новых подпи…" at bounding box center [871, 360] width 1209 height 439
click at [257, 236] on icon at bounding box center [250, 235] width 13 height 13
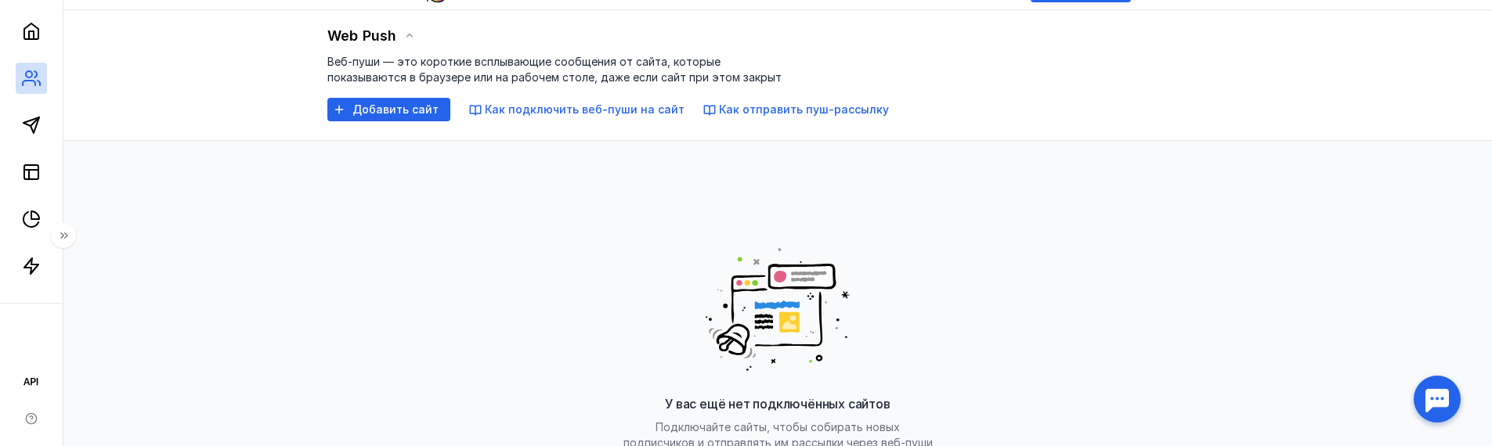
click at [70, 235] on icon at bounding box center [64, 235] width 13 height 13
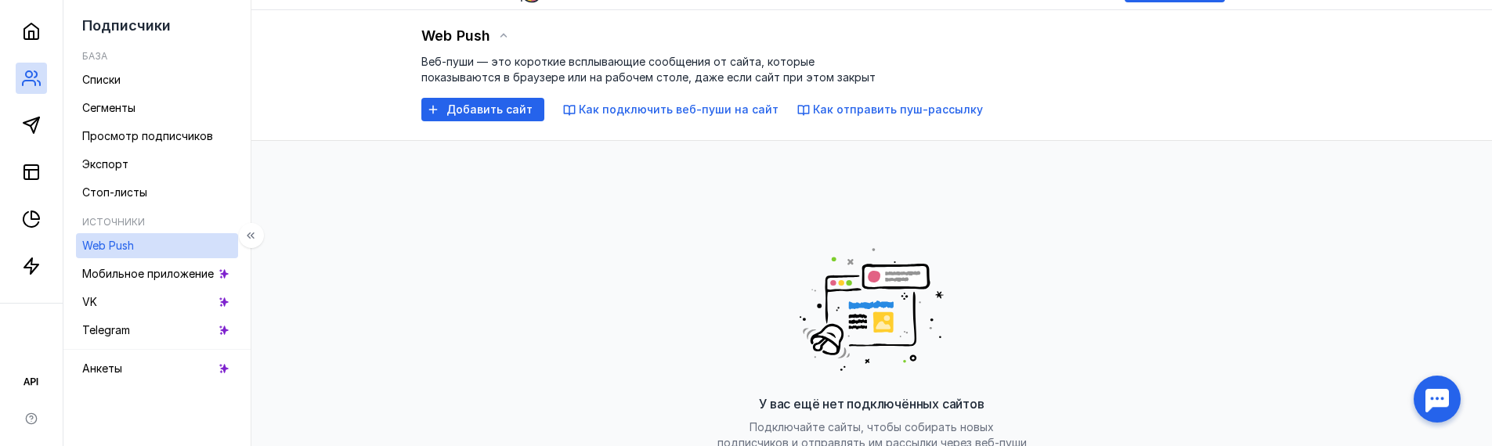
click at [257, 240] on icon at bounding box center [250, 235] width 13 height 13
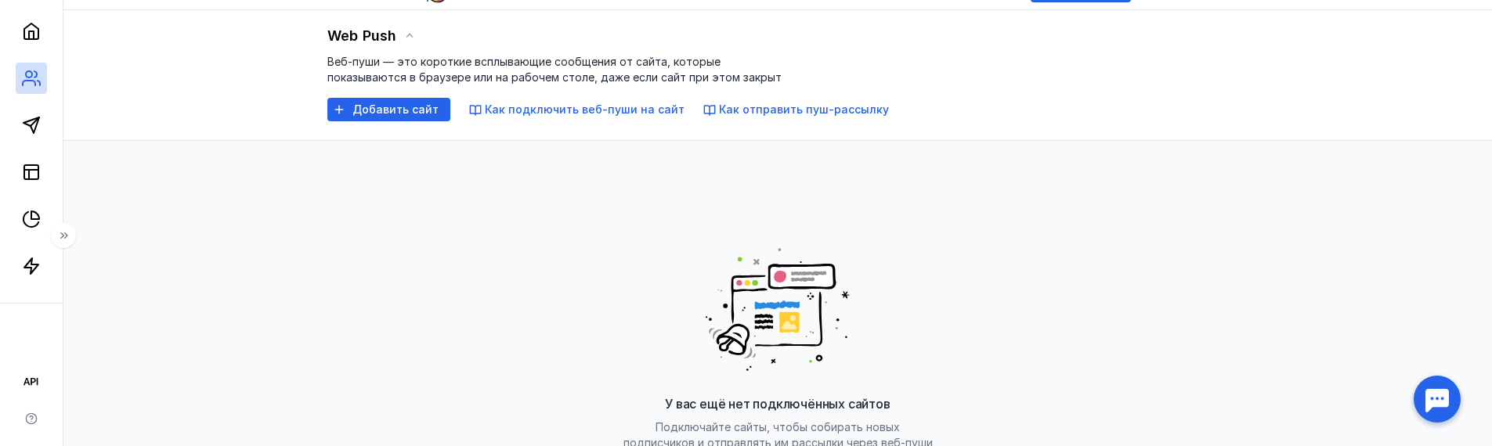
click at [70, 239] on icon at bounding box center [64, 235] width 13 height 13
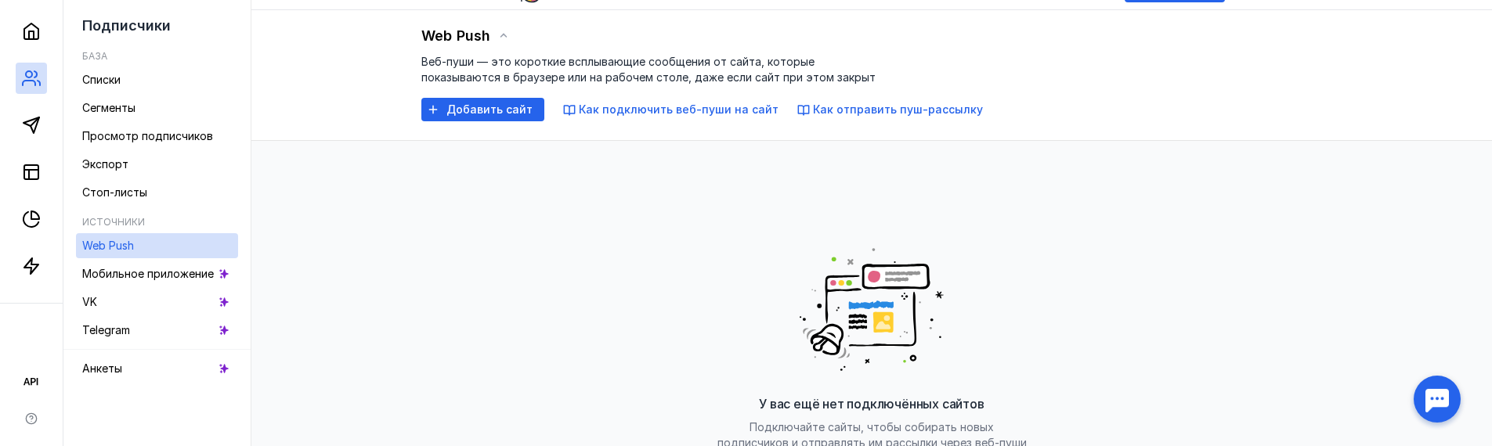
click at [359, 240] on div "У вас ещё нет подключённых сайтов Подключайте сайты, чтобы собирать новых подпи…" at bounding box center [871, 360] width 1209 height 439
click at [257, 238] on icon at bounding box center [250, 235] width 13 height 13
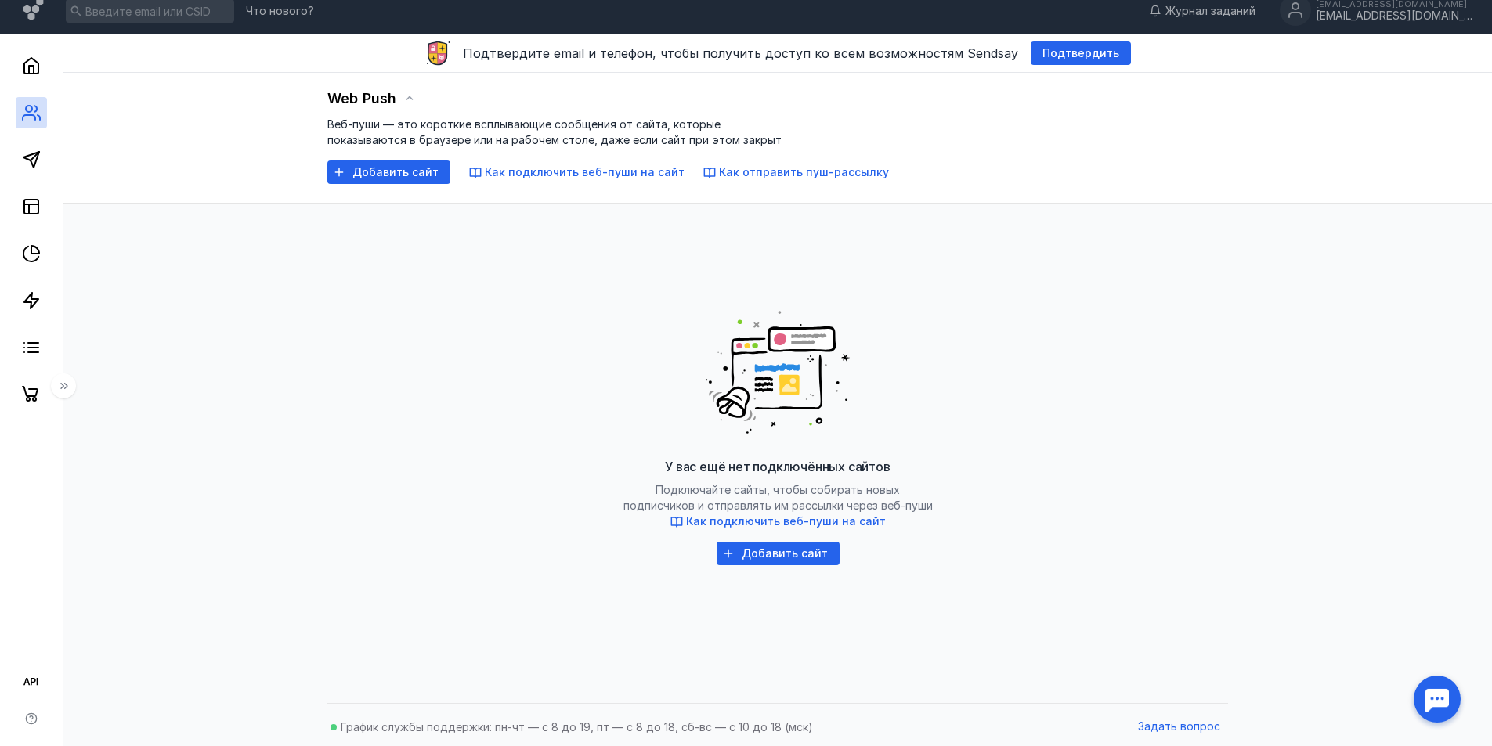
scroll to position [0, 0]
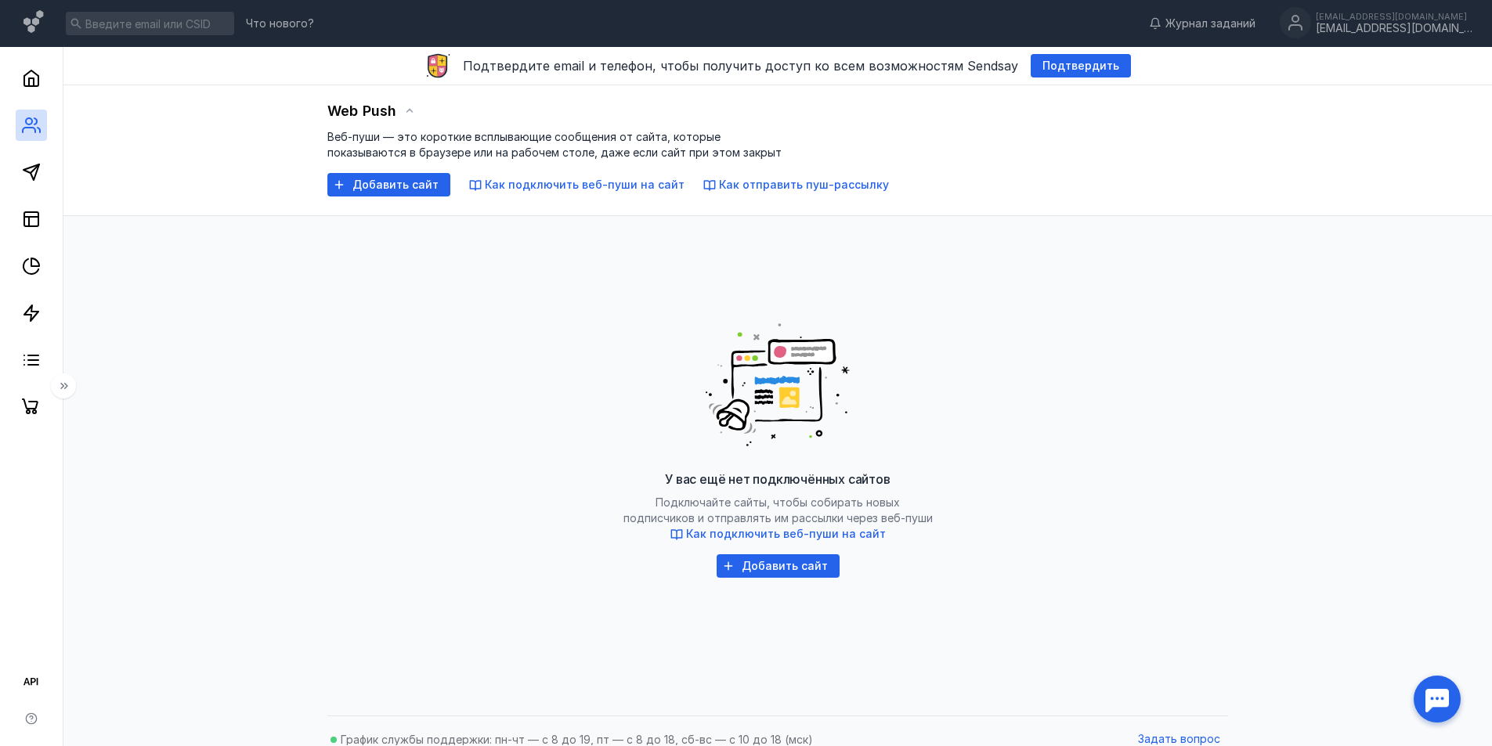
click at [67, 383] on icon at bounding box center [64, 386] width 13 height 13
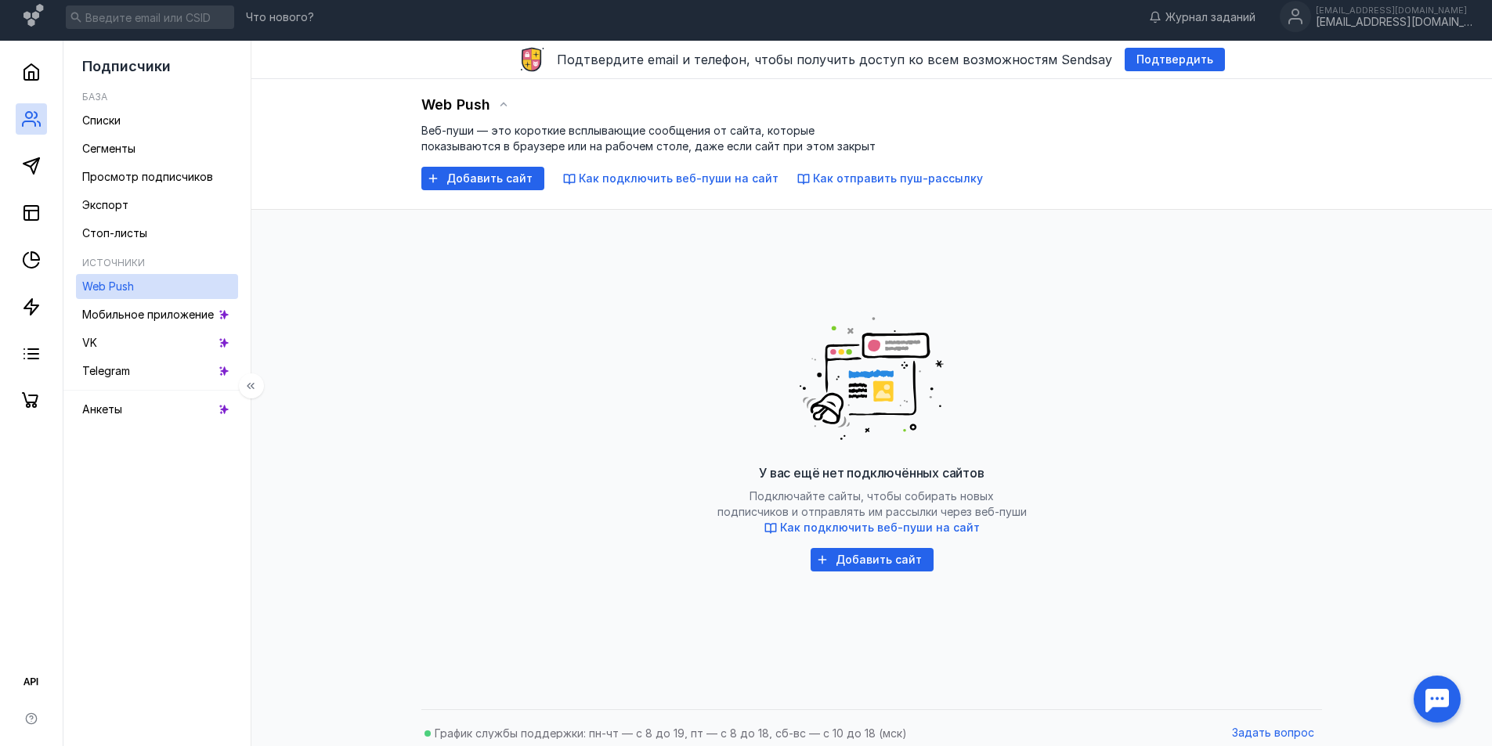
scroll to position [16, 0]
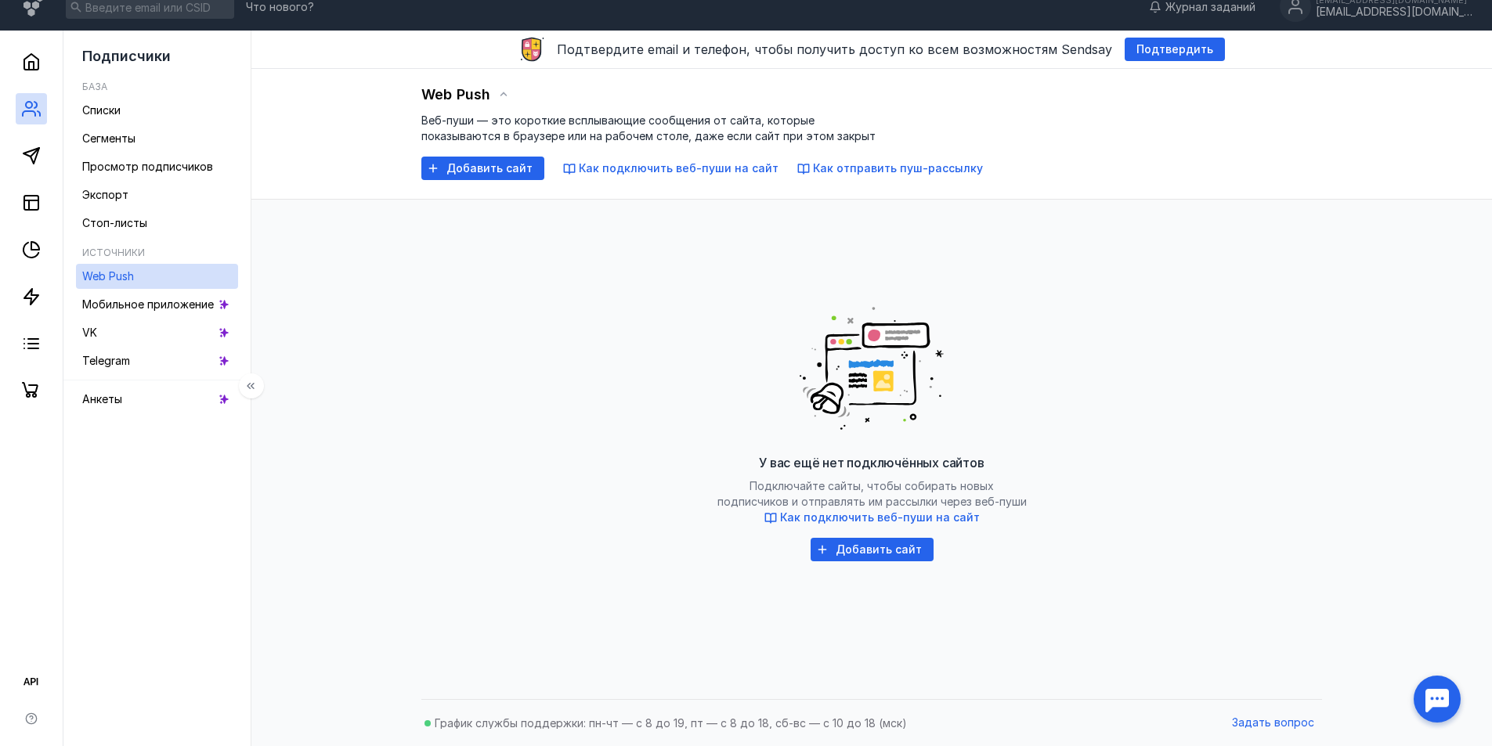
click at [255, 388] on icon at bounding box center [250, 386] width 13 height 13
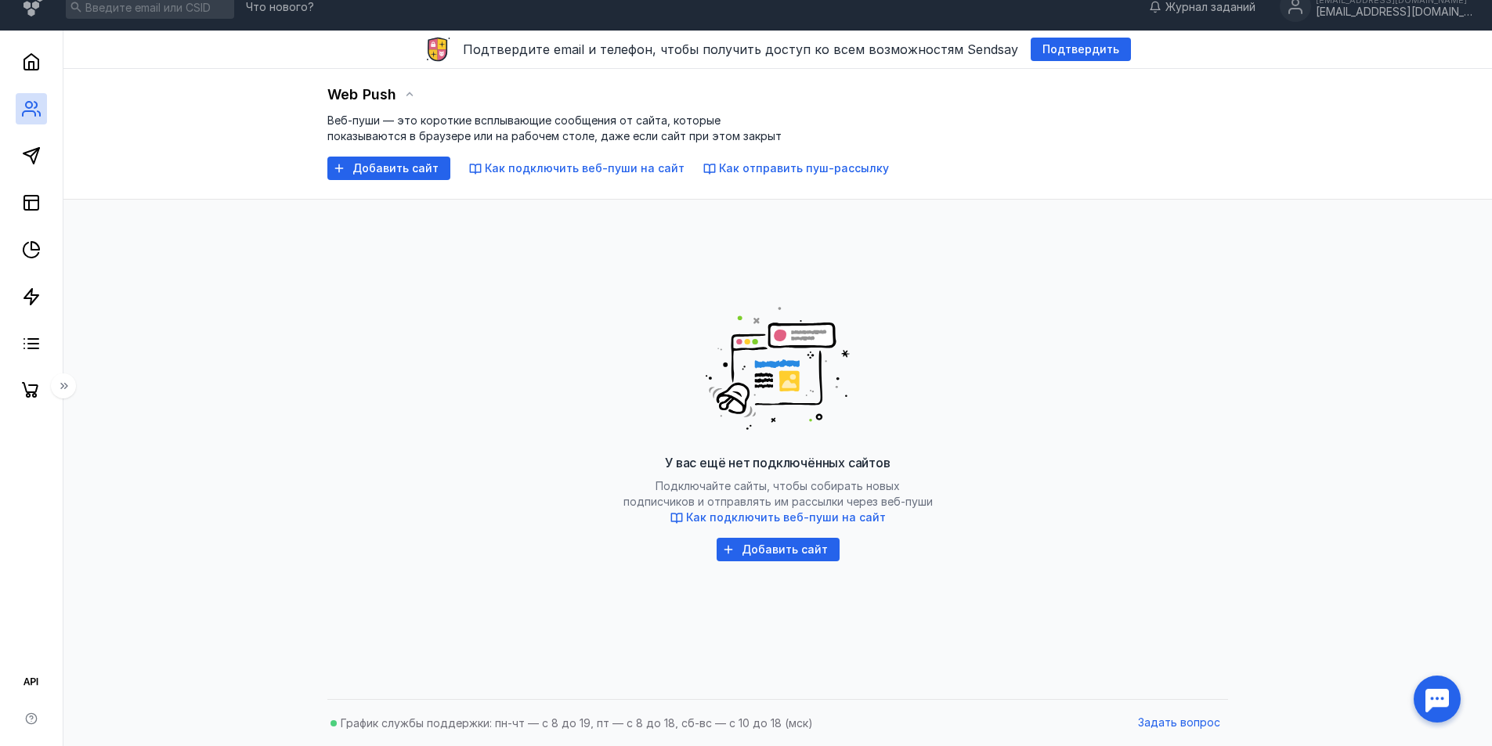
click at [63, 385] on icon at bounding box center [62, 386] width 4 height 6
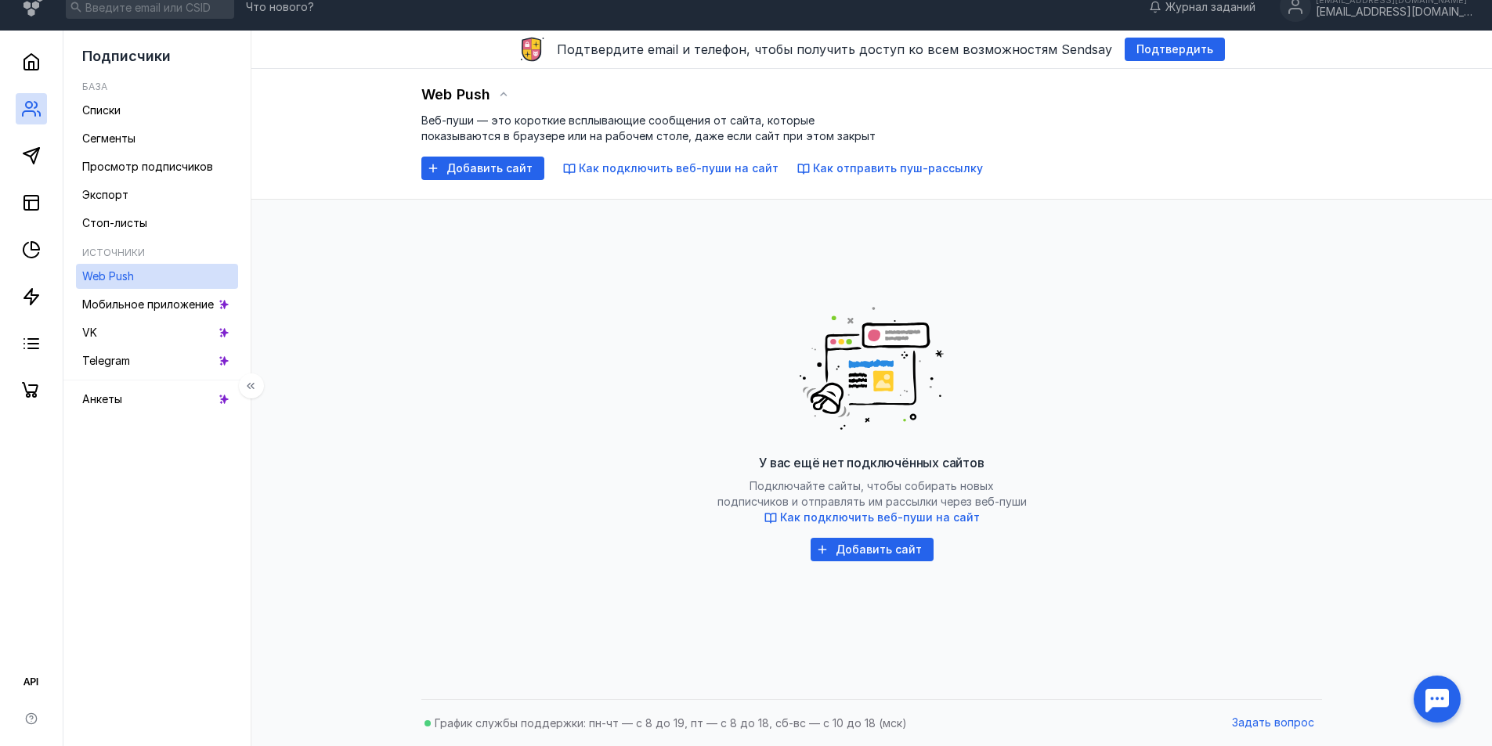
click at [255, 387] on icon at bounding box center [250, 386] width 13 height 13
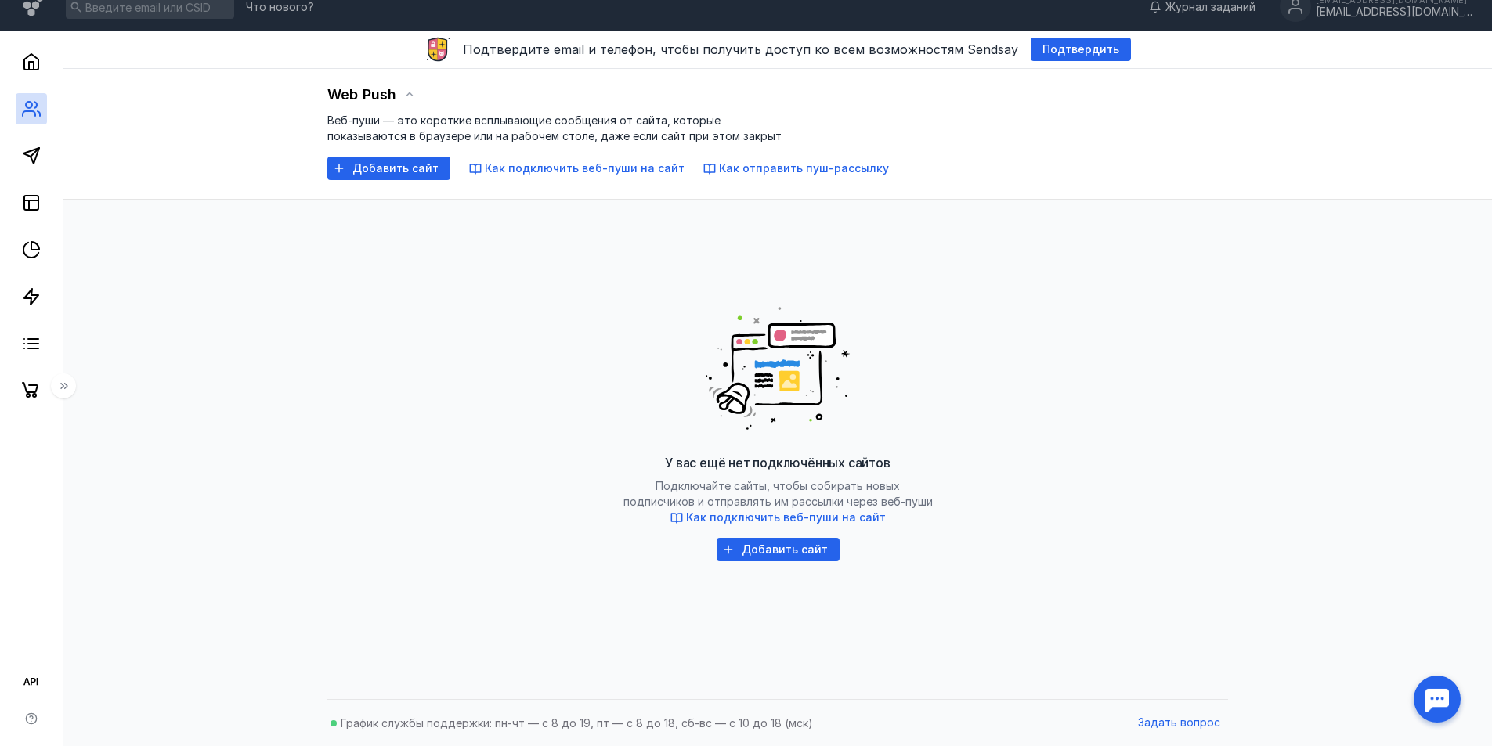
click at [73, 384] on button at bounding box center [63, 386] width 25 height 25
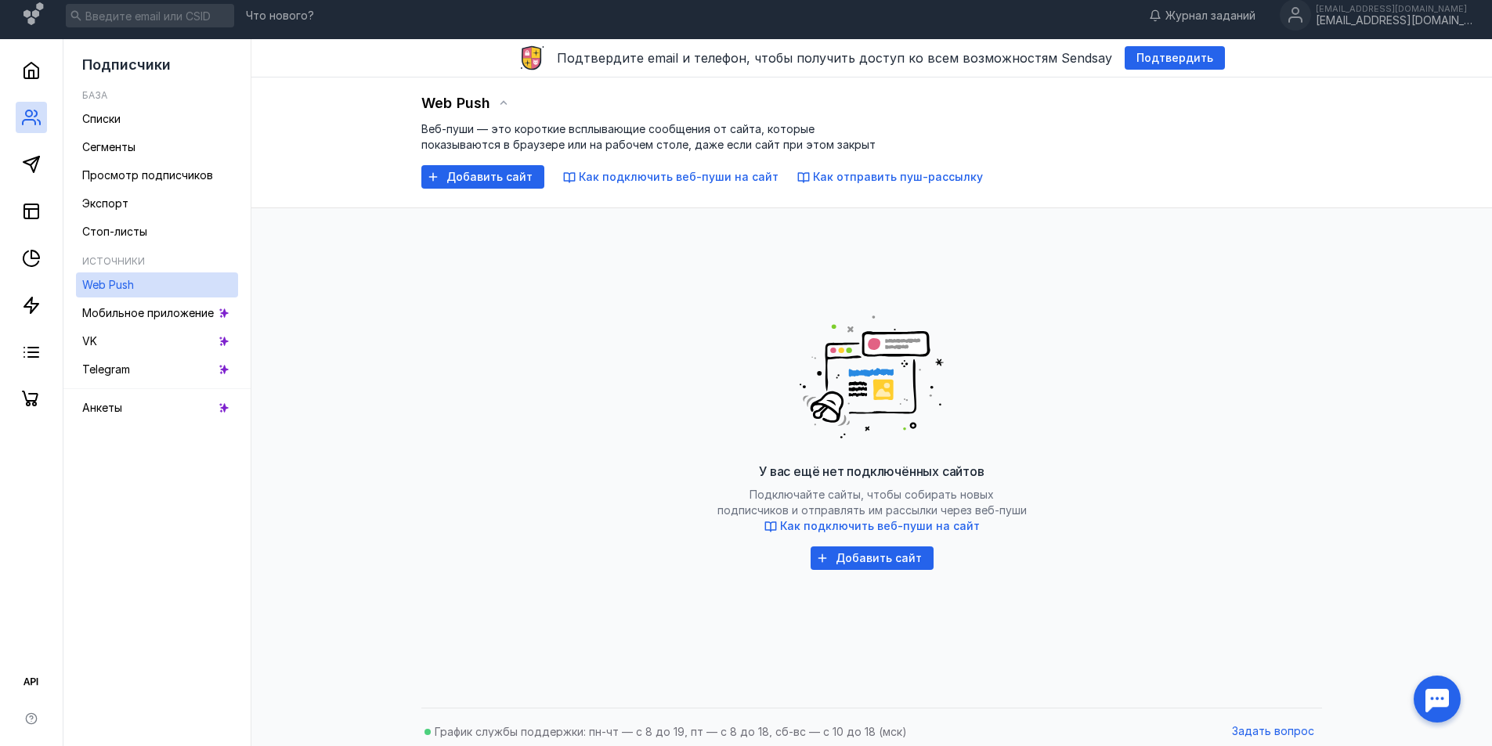
scroll to position [0, 0]
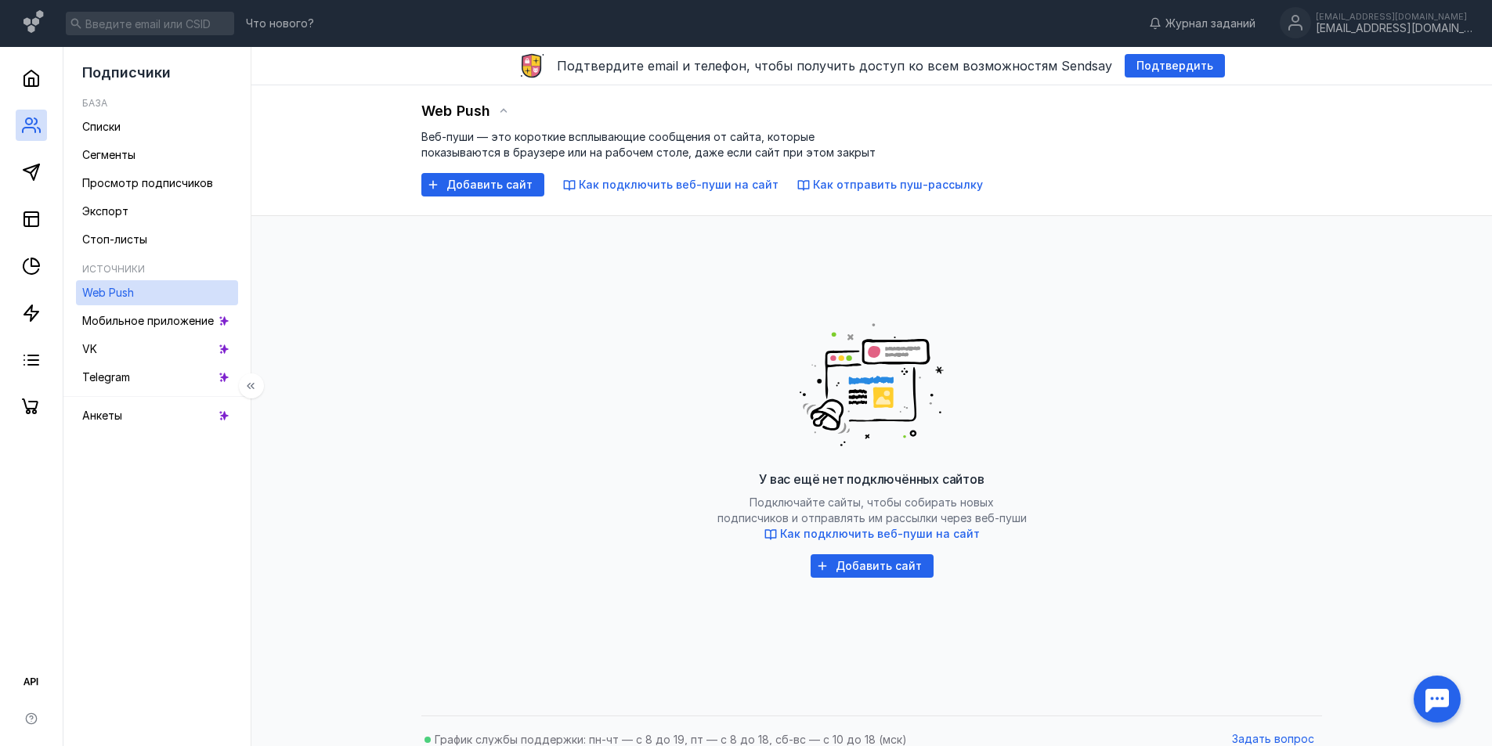
click at [255, 396] on button at bounding box center [251, 386] width 25 height 25
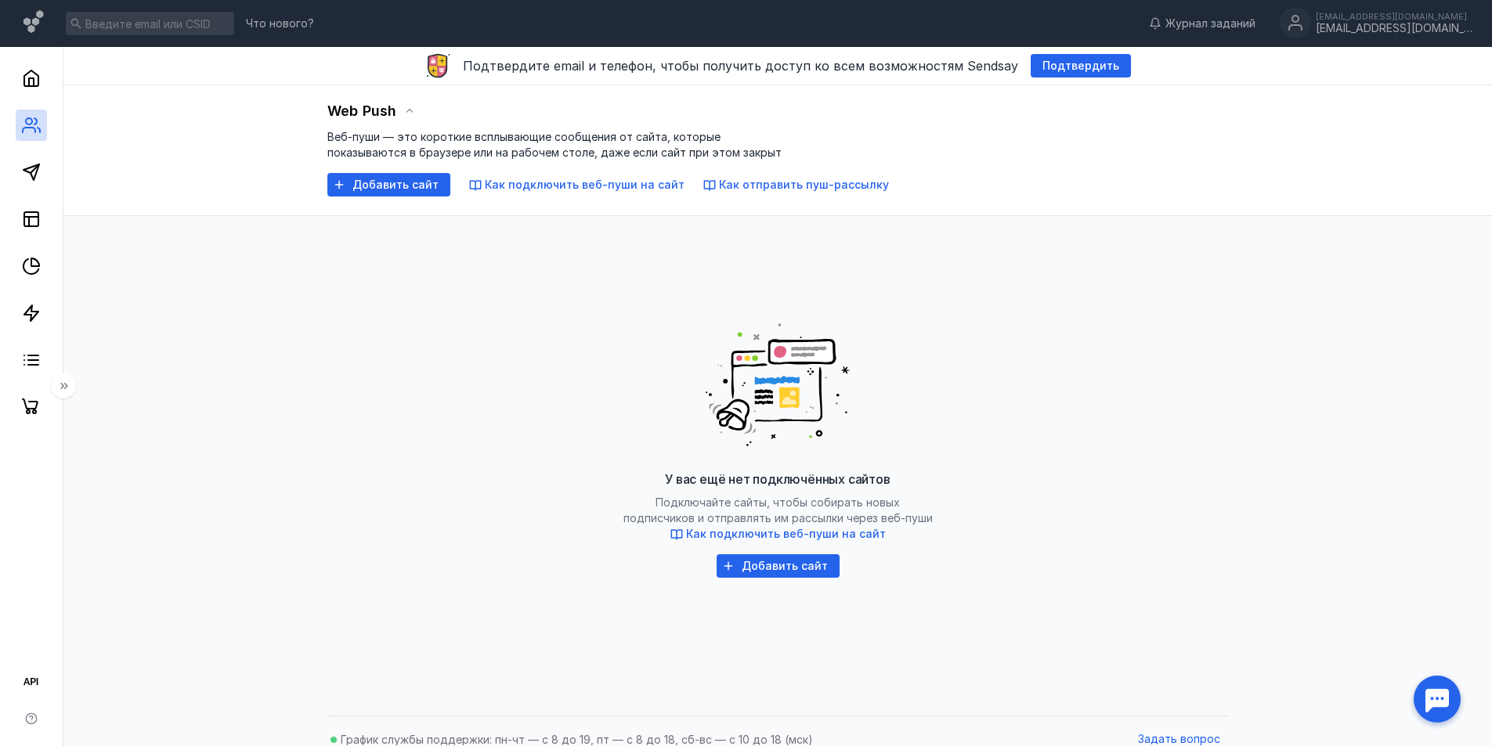
click at [71, 388] on button at bounding box center [63, 386] width 25 height 25
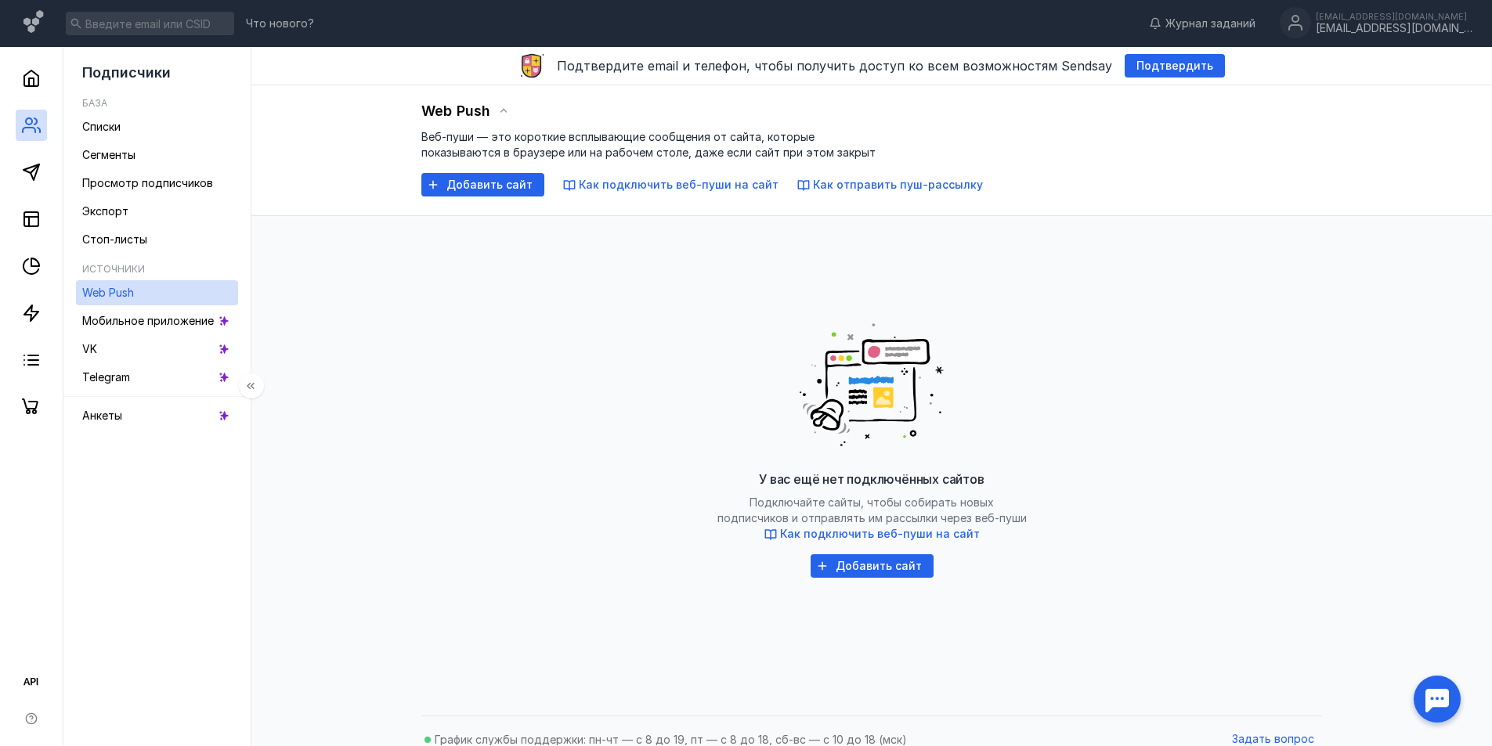
click at [249, 387] on icon at bounding box center [249, 386] width 4 height 6
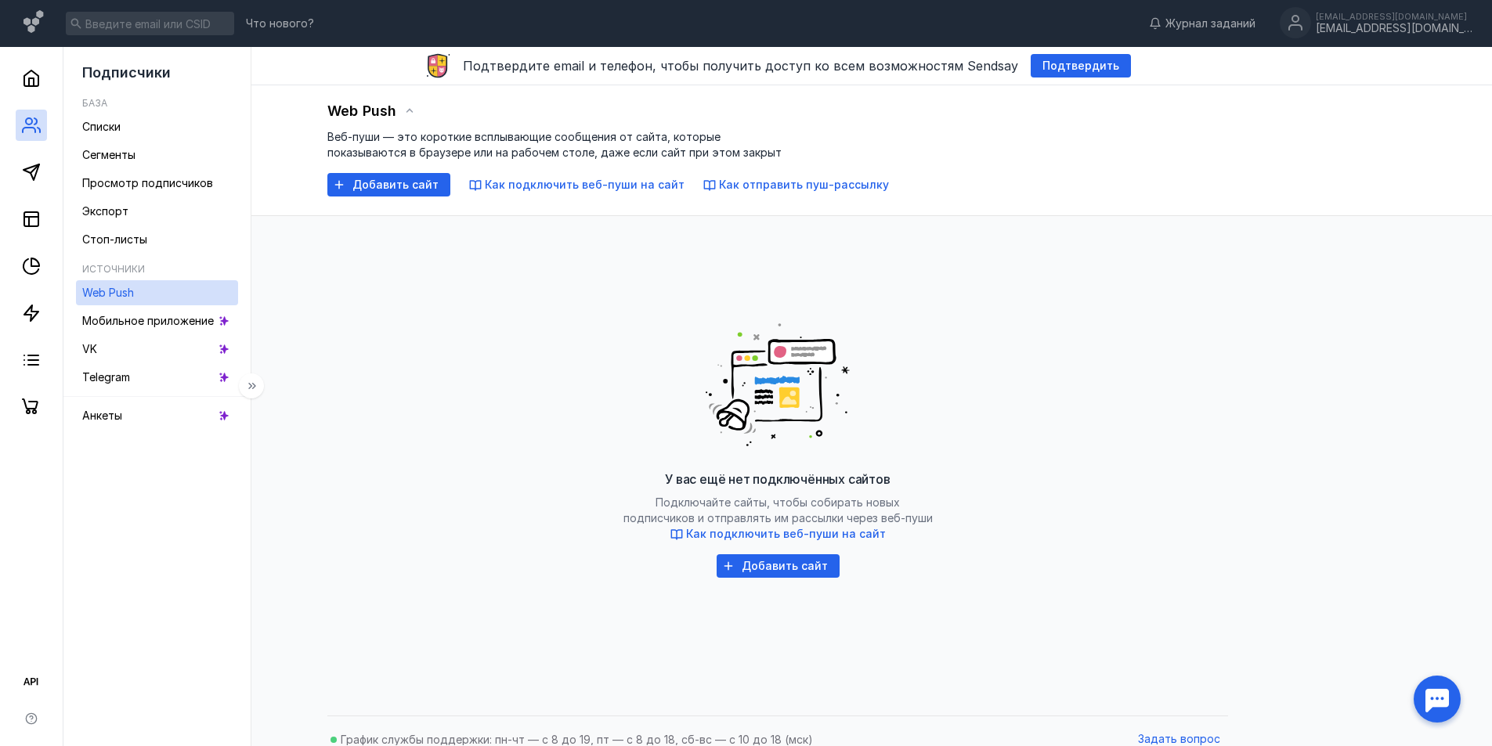
click at [253, 384] on icon at bounding box center [254, 386] width 4 height 6
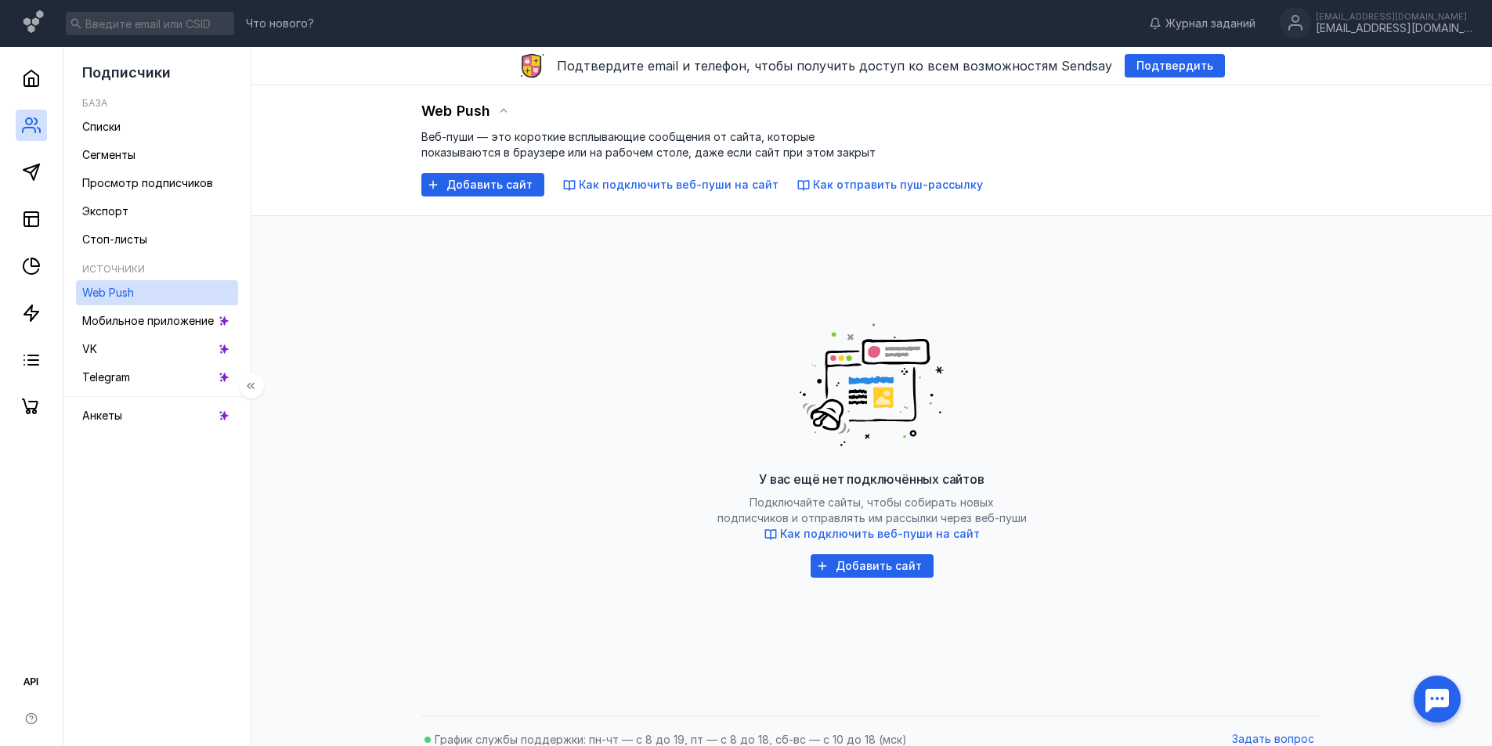
click at [248, 390] on icon at bounding box center [250, 386] width 13 height 13
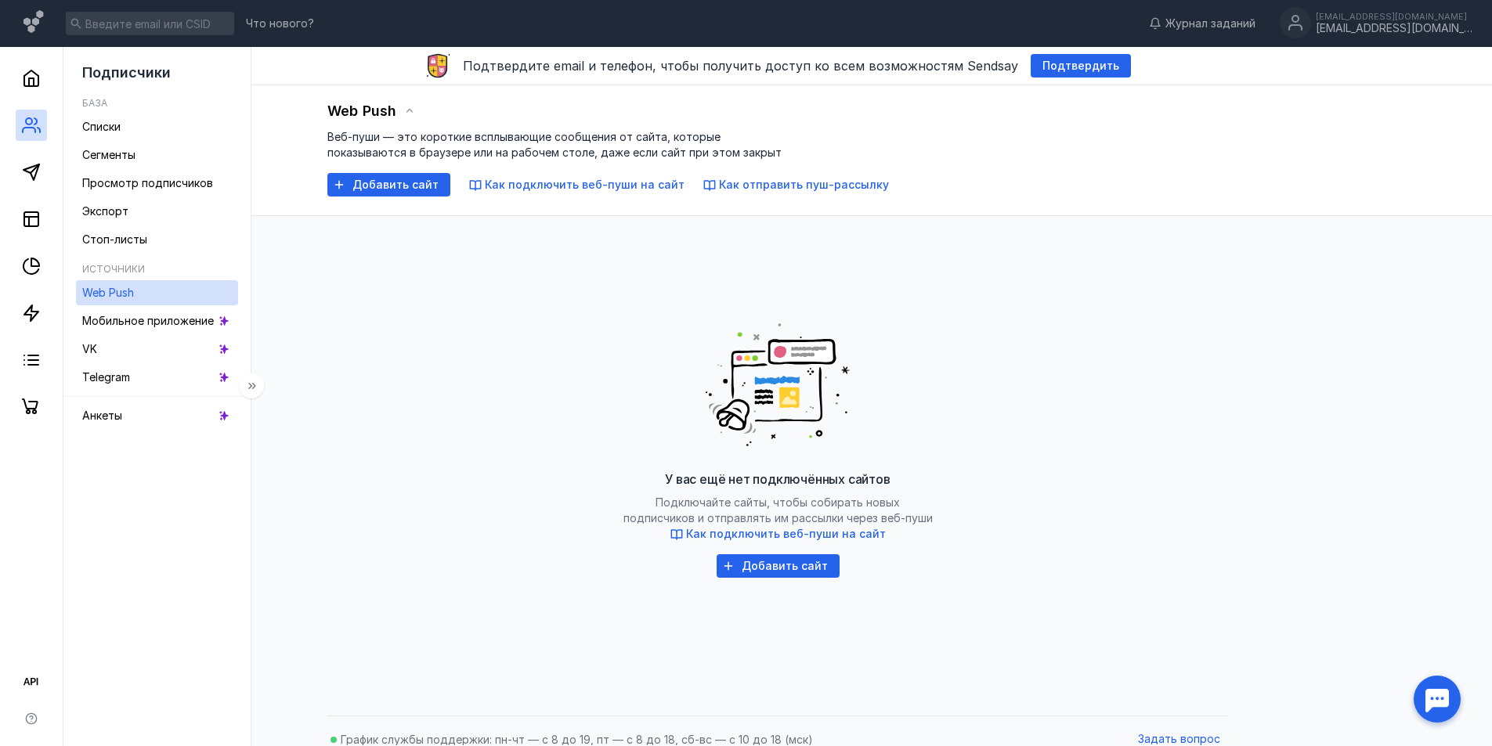
click at [254, 385] on icon at bounding box center [252, 386] width 13 height 13
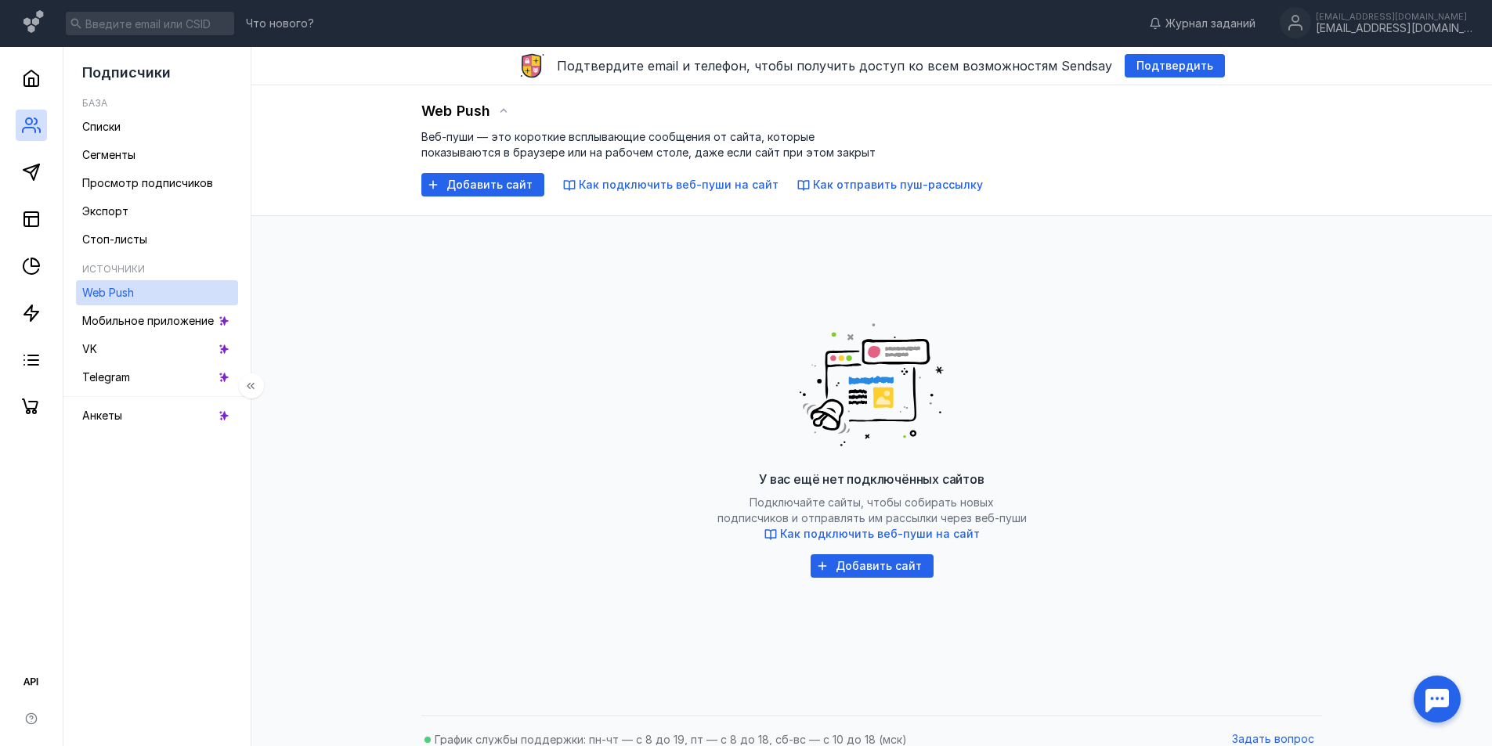
click at [254, 385] on icon at bounding box center [250, 386] width 13 height 13
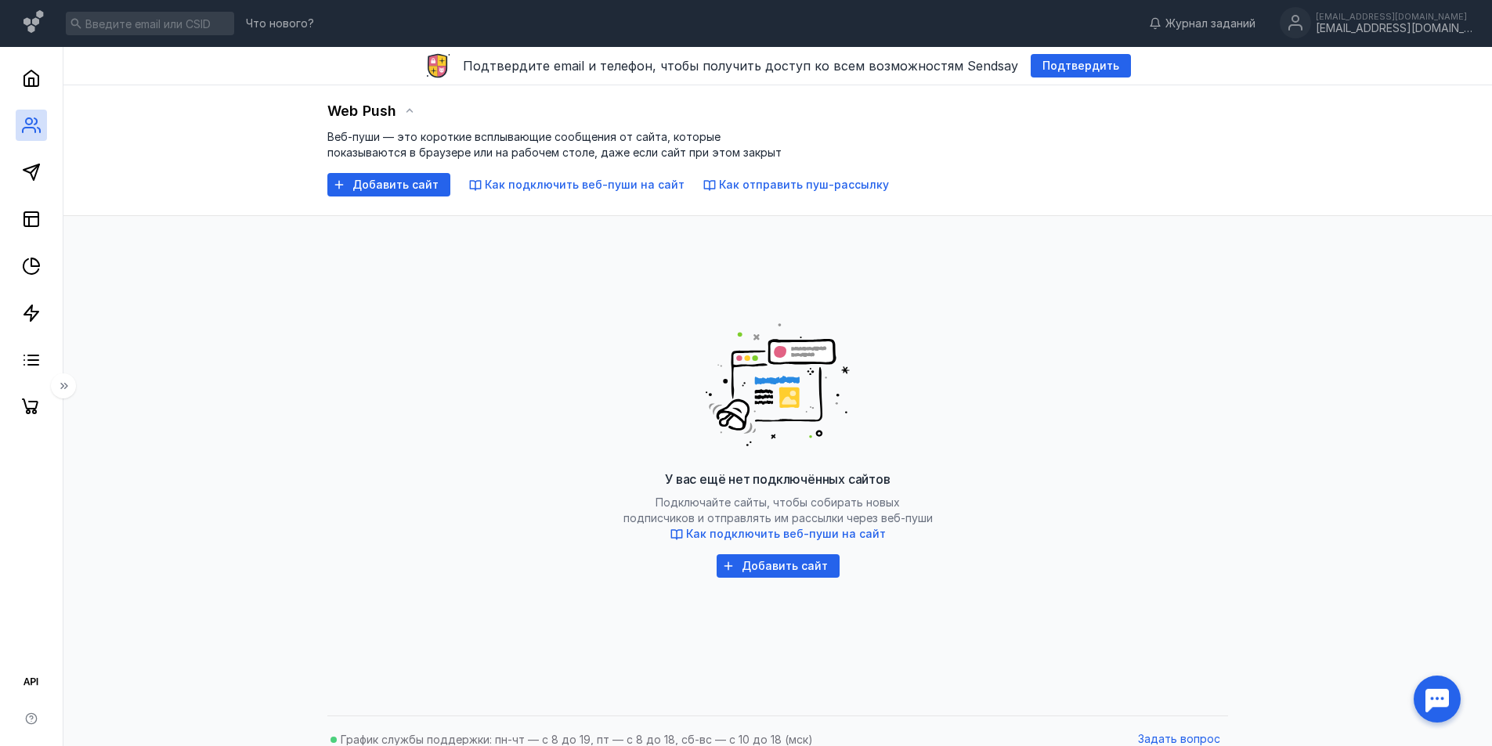
click at [422, 530] on div "У вас ещё нет подключённых сайтов Подключайте сайты, чтобы собирать новых подпи…" at bounding box center [777, 443] width 869 height 392
click at [72, 387] on button at bounding box center [63, 386] width 25 height 25
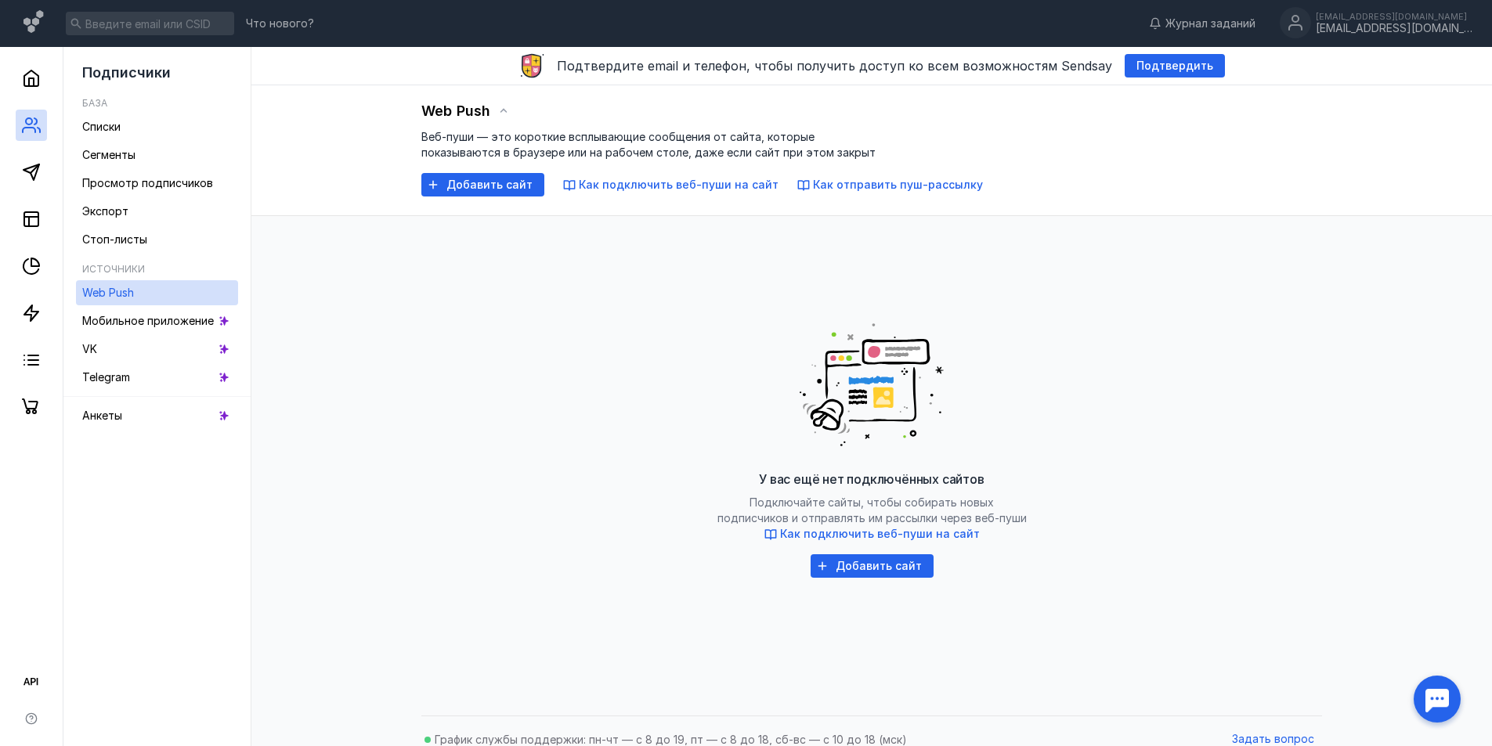
click at [512, 591] on div "У вас ещё нет подключённых сайтов Подключайте сайты, чтобы собирать новых подпи…" at bounding box center [871, 443] width 869 height 392
click at [257, 385] on button at bounding box center [251, 386] width 25 height 25
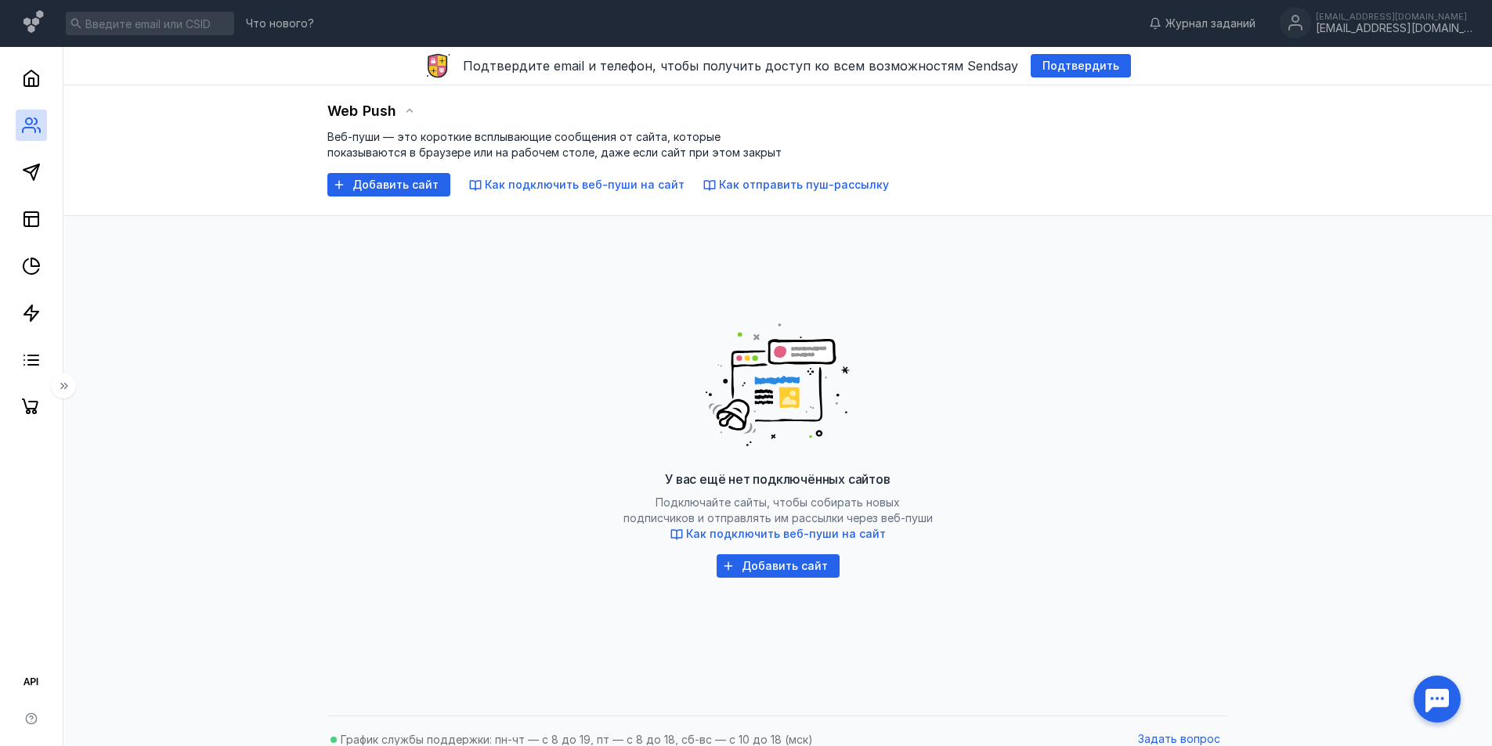
click at [328, 580] on div "У вас ещё нет подключённых сайтов Подключайте сайты, чтобы собирать новых подпи…" at bounding box center [777, 443] width 901 height 423
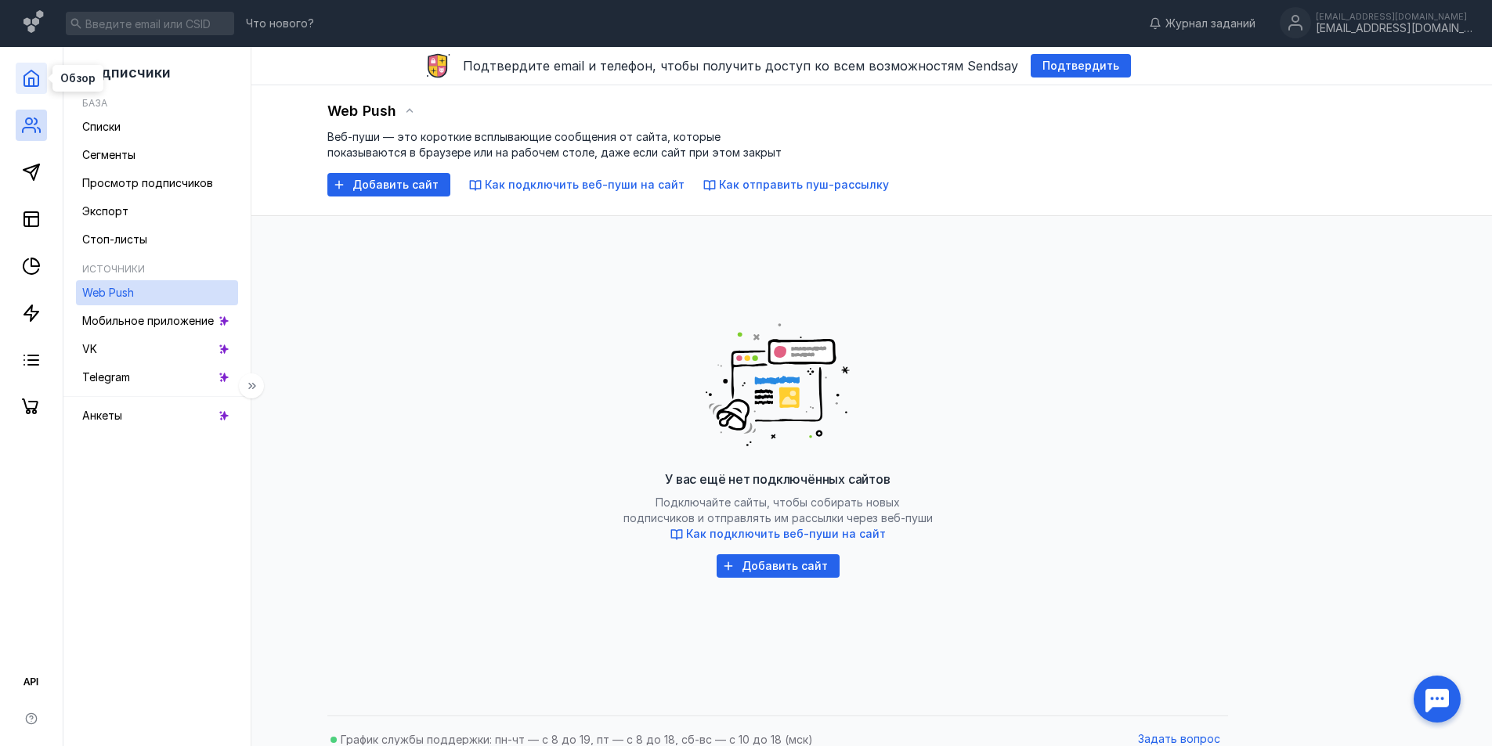
click at [32, 86] on icon at bounding box center [31, 78] width 14 height 16
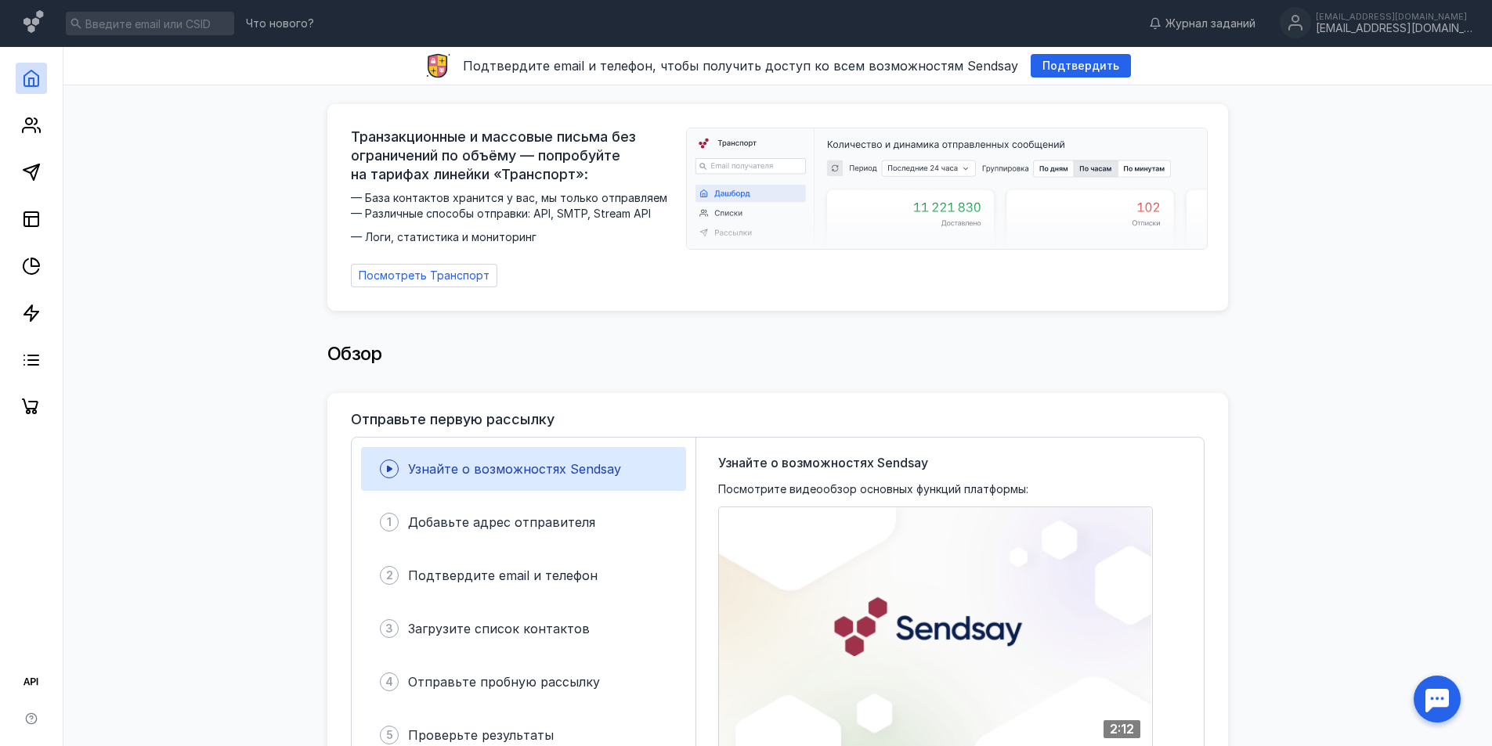
click at [7, 111] on div at bounding box center [31, 235] width 63 height 376
click at [29, 123] on icon at bounding box center [31, 125] width 19 height 19
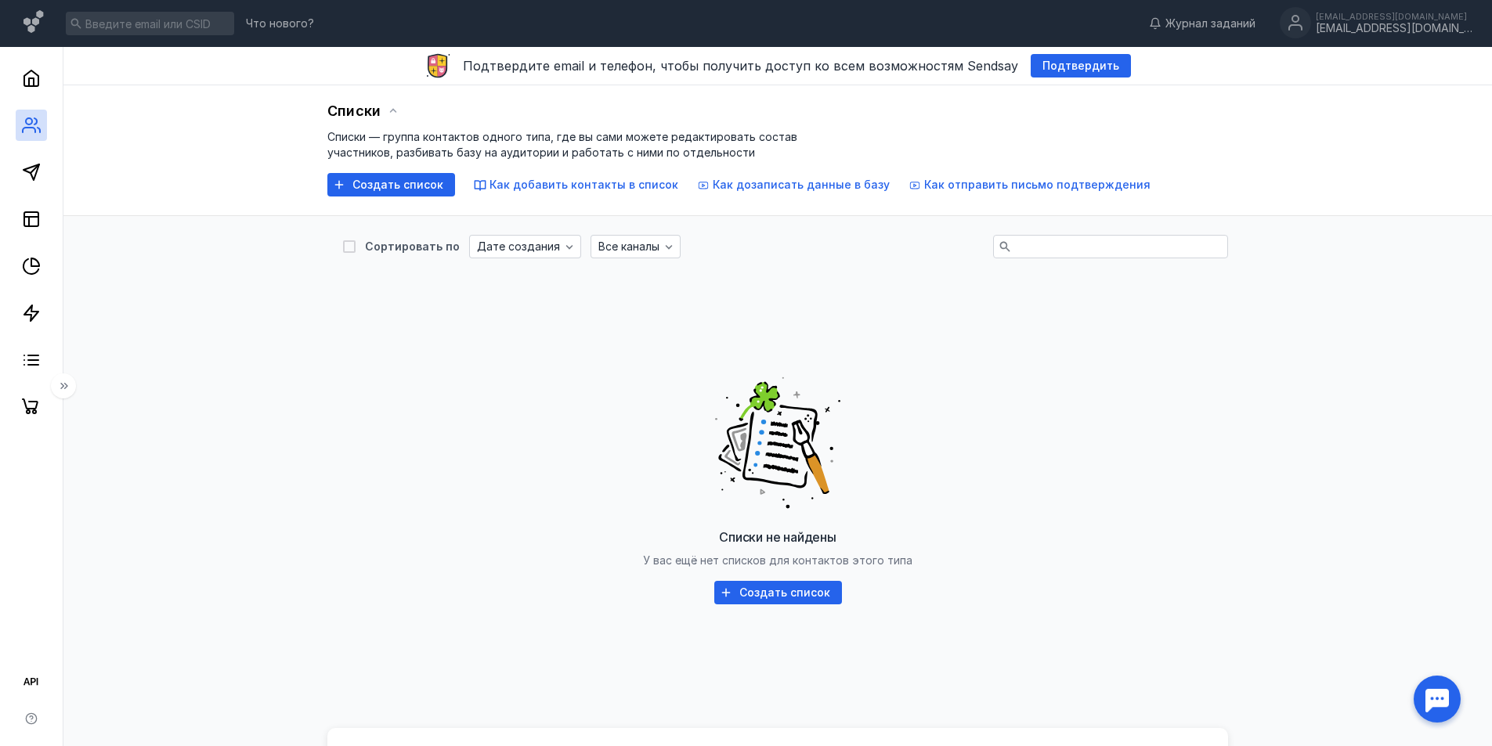
click at [443, 410] on div "Списки не найдены У вас ещё нет списков для контактов этого типа Создать список" at bounding box center [777, 486] width 869 height 392
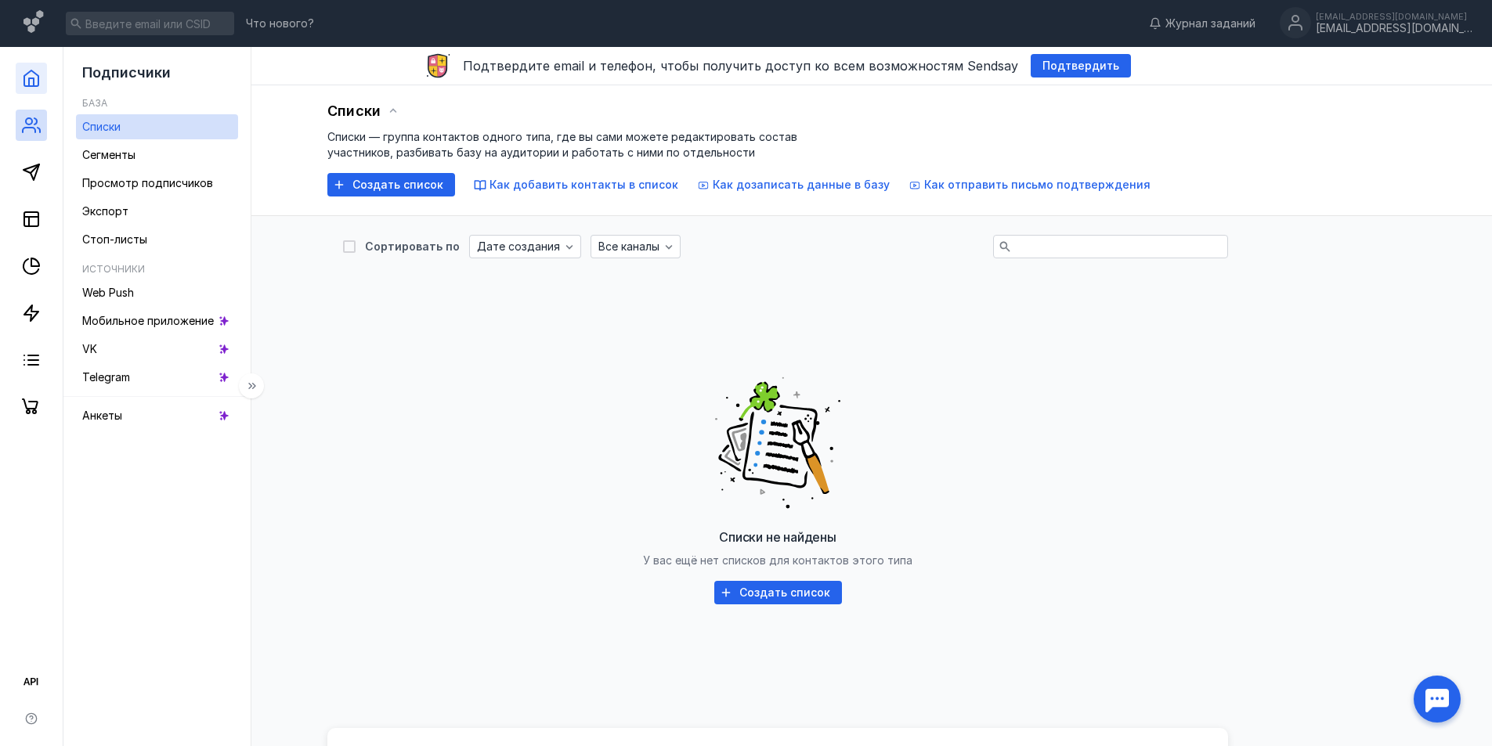
click at [16, 80] on link at bounding box center [31, 78] width 31 height 31
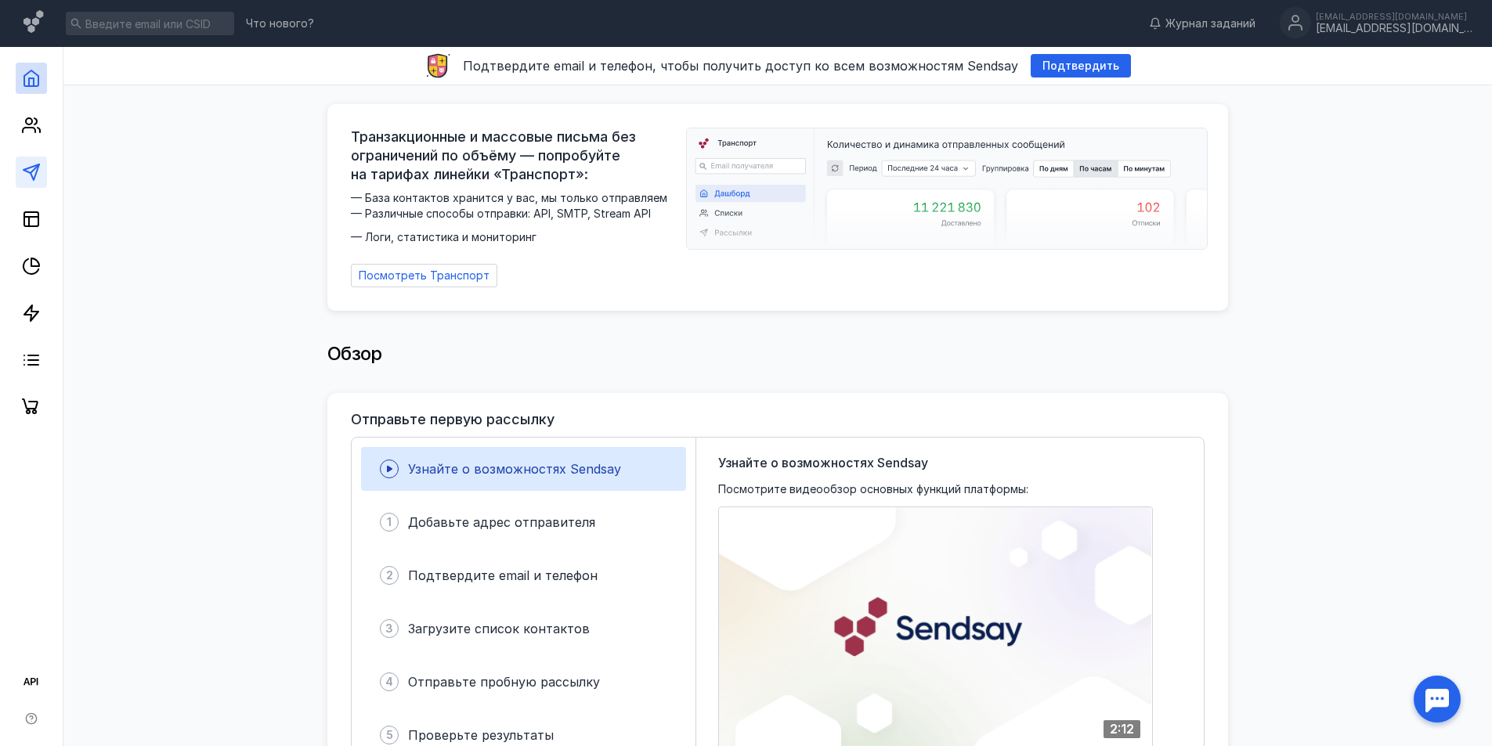
click at [20, 176] on link at bounding box center [31, 172] width 31 height 31
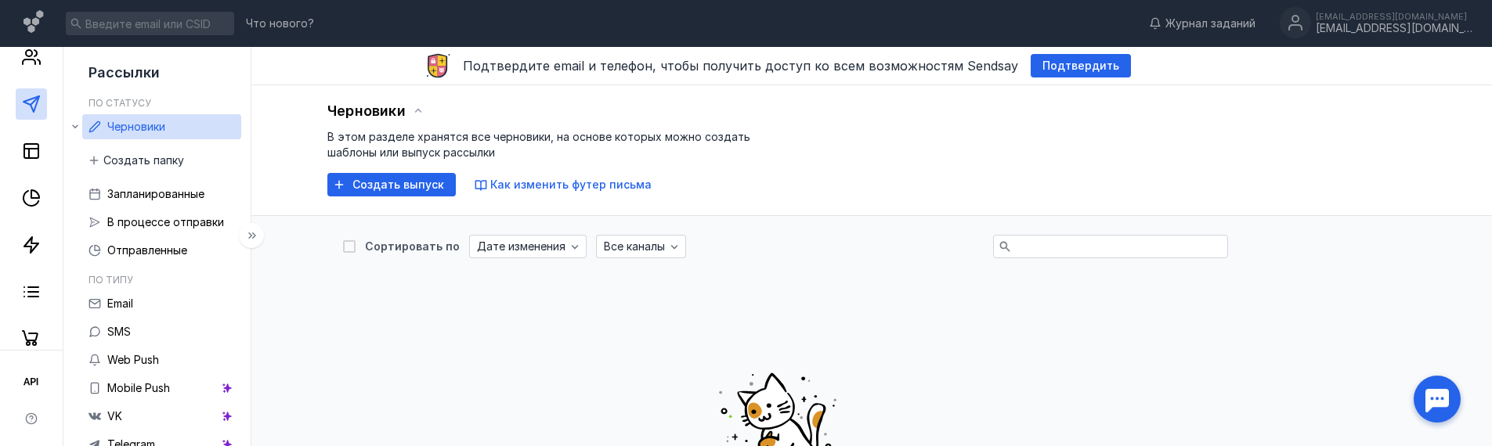
scroll to position [73, 0]
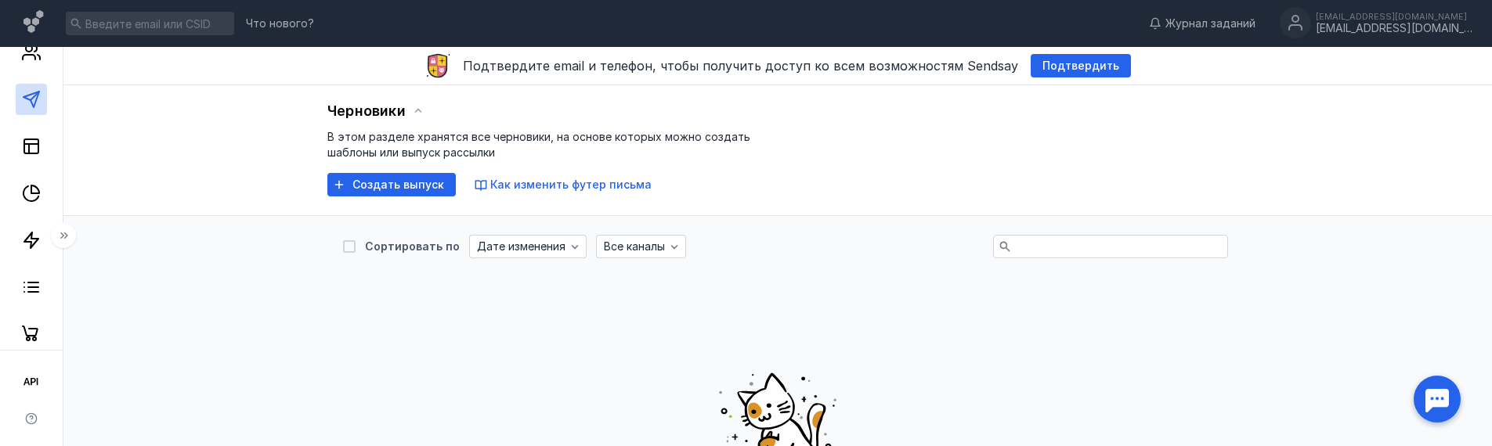
click at [70, 235] on icon at bounding box center [64, 235] width 13 height 13
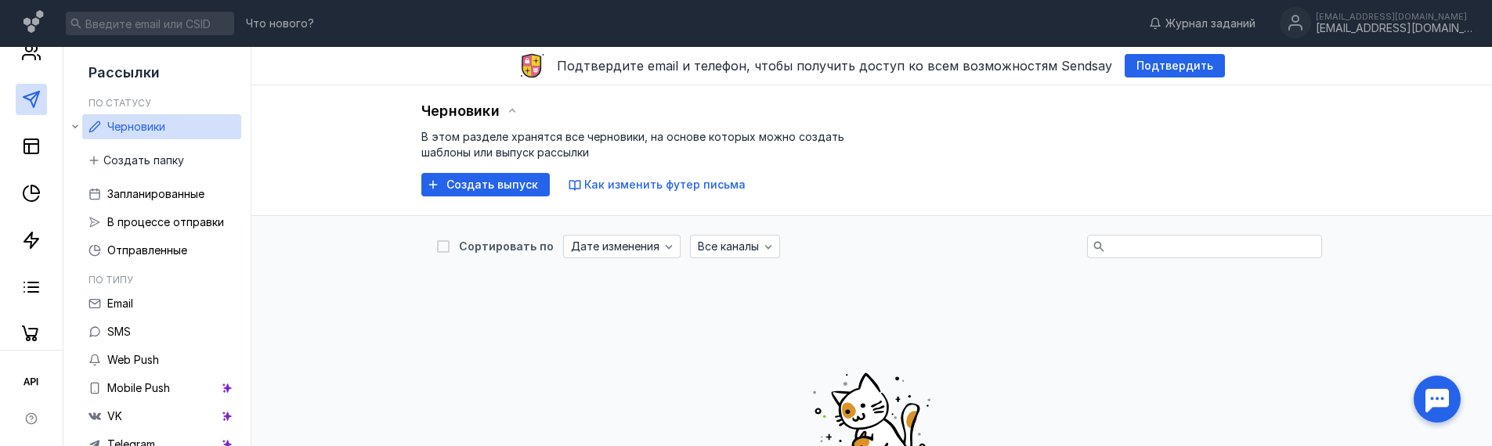
click at [257, 238] on icon at bounding box center [250, 235] width 13 height 13
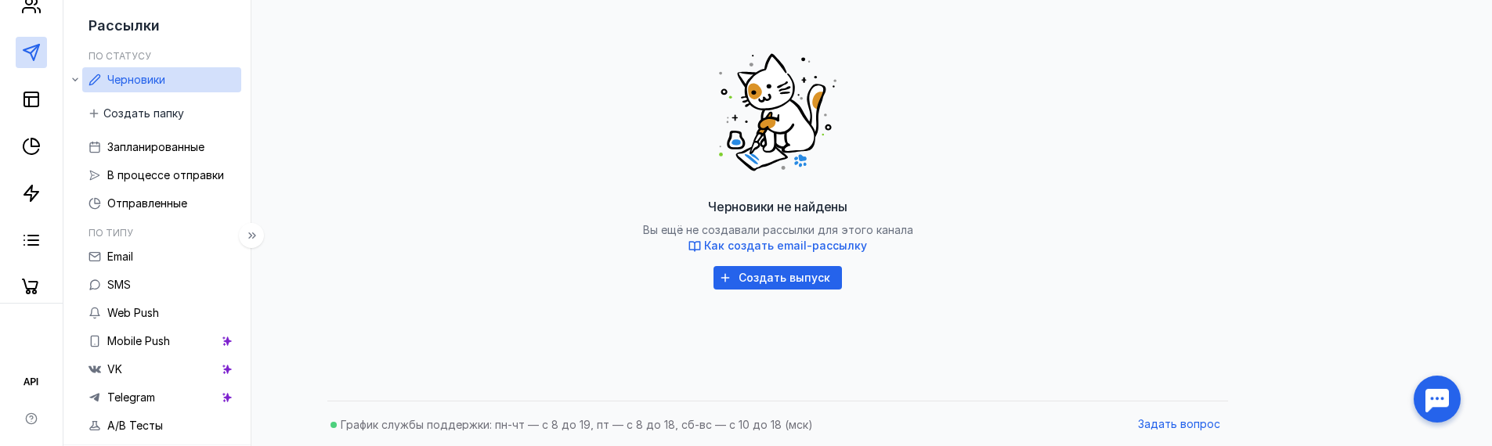
scroll to position [321, 0]
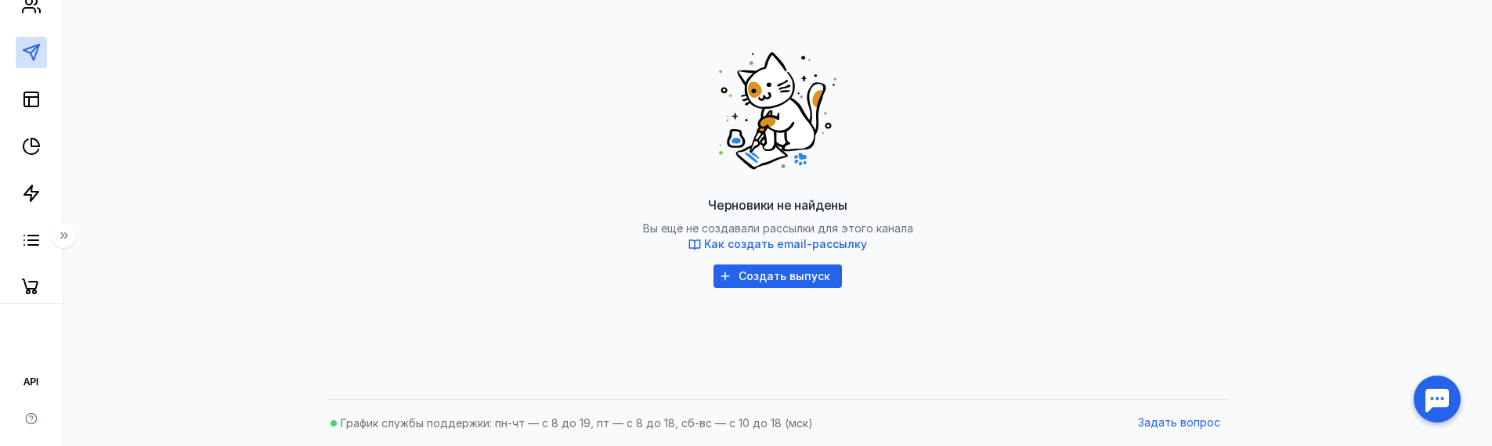
click at [576, 323] on div "Черновики не найдены Вы ещё не создавали рассылки для этого канала Как создать …" at bounding box center [777, 162] width 869 height 392
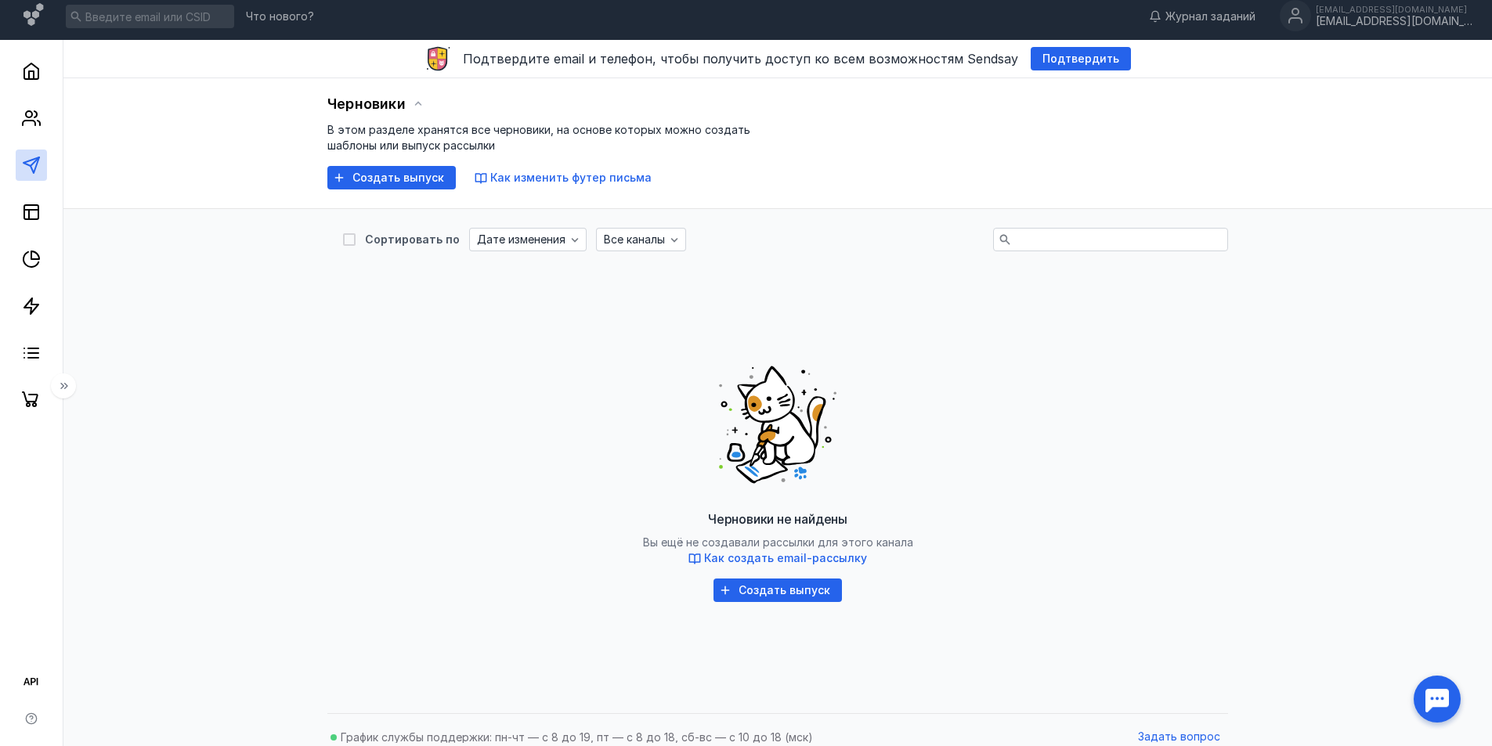
scroll to position [0, 0]
